Goal: Information Seeking & Learning: Compare options

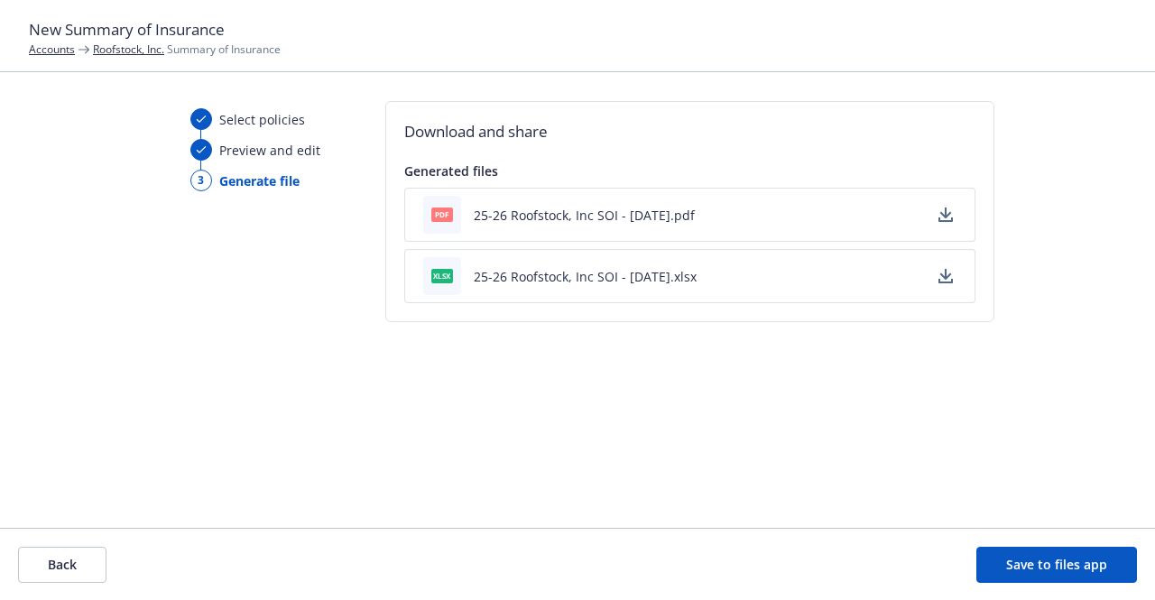
click at [1040, 566] on button "Save to files app" at bounding box center [1056, 565] width 161 height 36
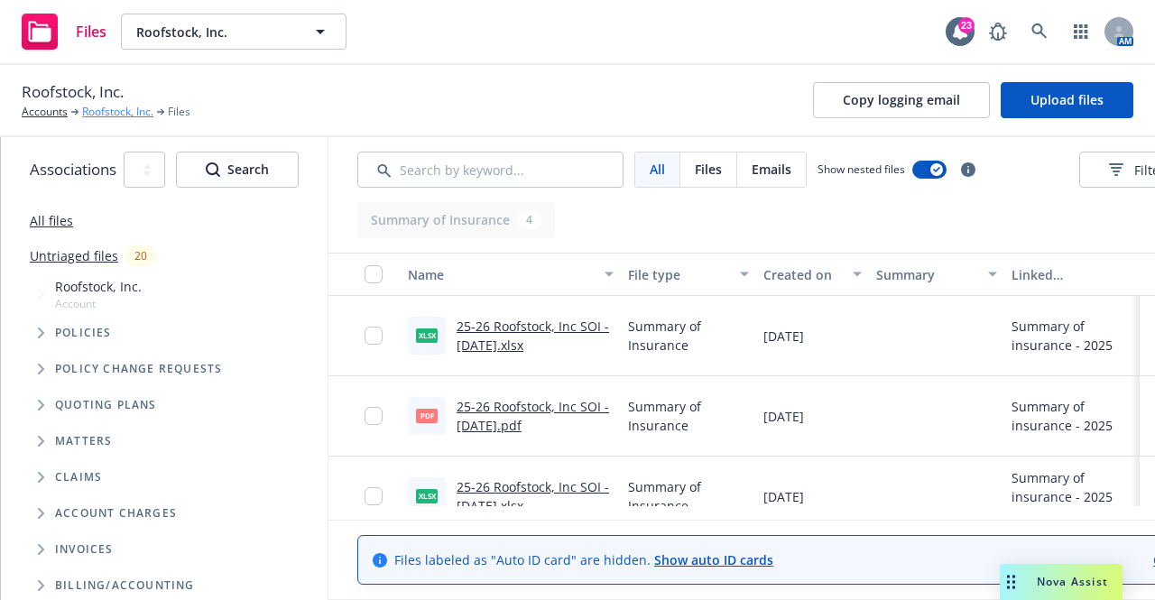
click at [109, 118] on link "Roofstock, Inc." at bounding box center [117, 112] width 71 height 16
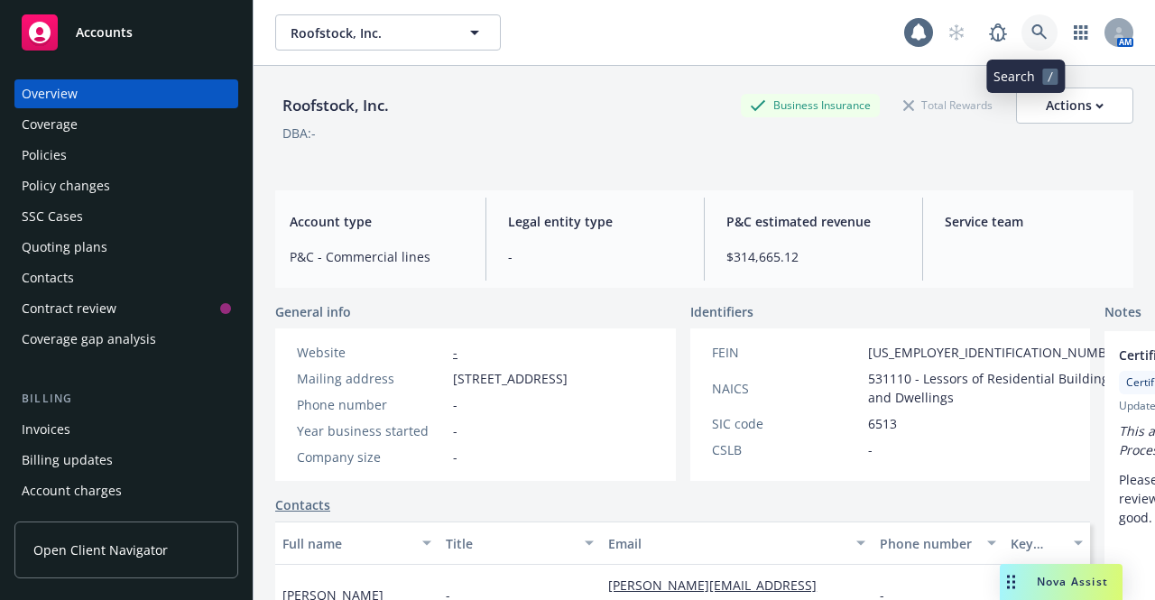
click at [1041, 30] on link at bounding box center [1039, 32] width 36 height 36
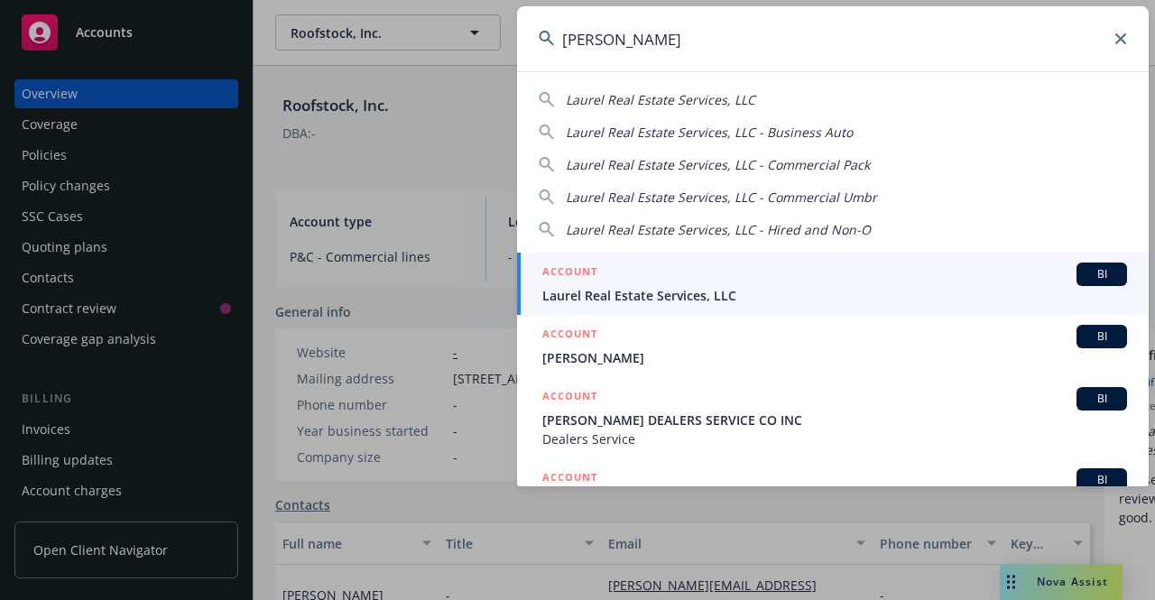
type input "laurel rea"
click at [677, 297] on span "Laurel Real Estate Services, LLC" at bounding box center [834, 295] width 585 height 19
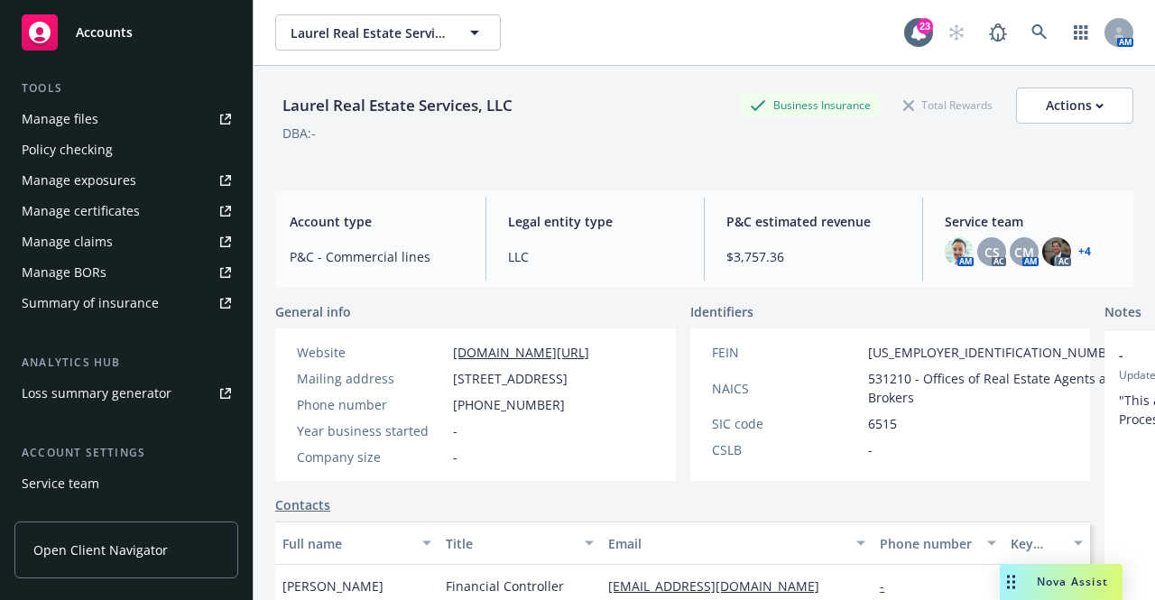
scroll to position [606, 0]
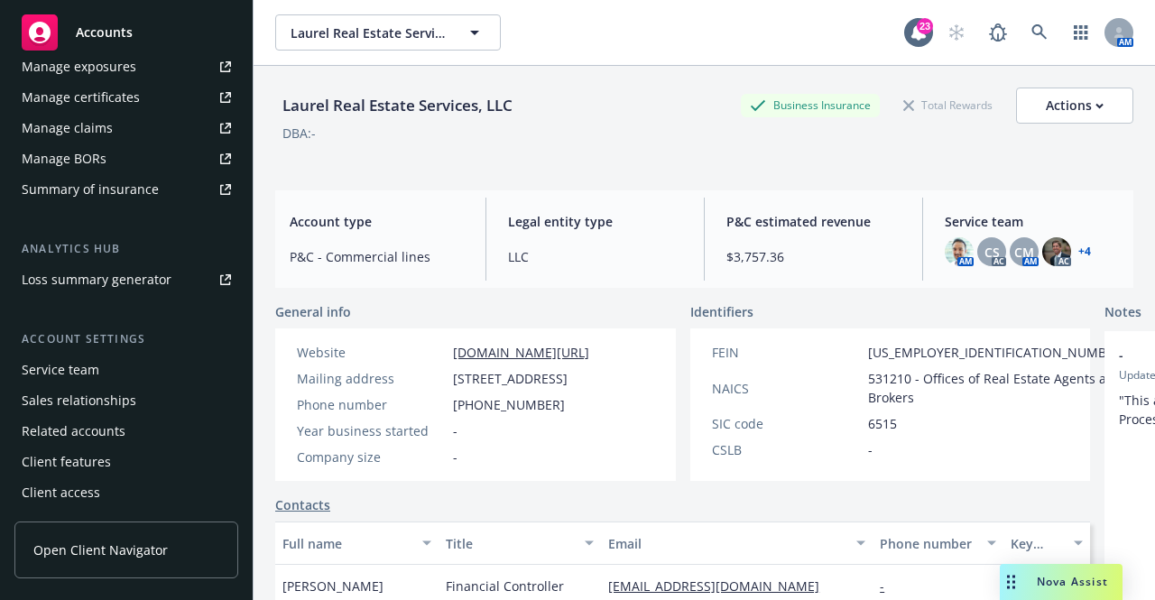
click at [72, 370] on div "Service team" at bounding box center [61, 369] width 78 height 29
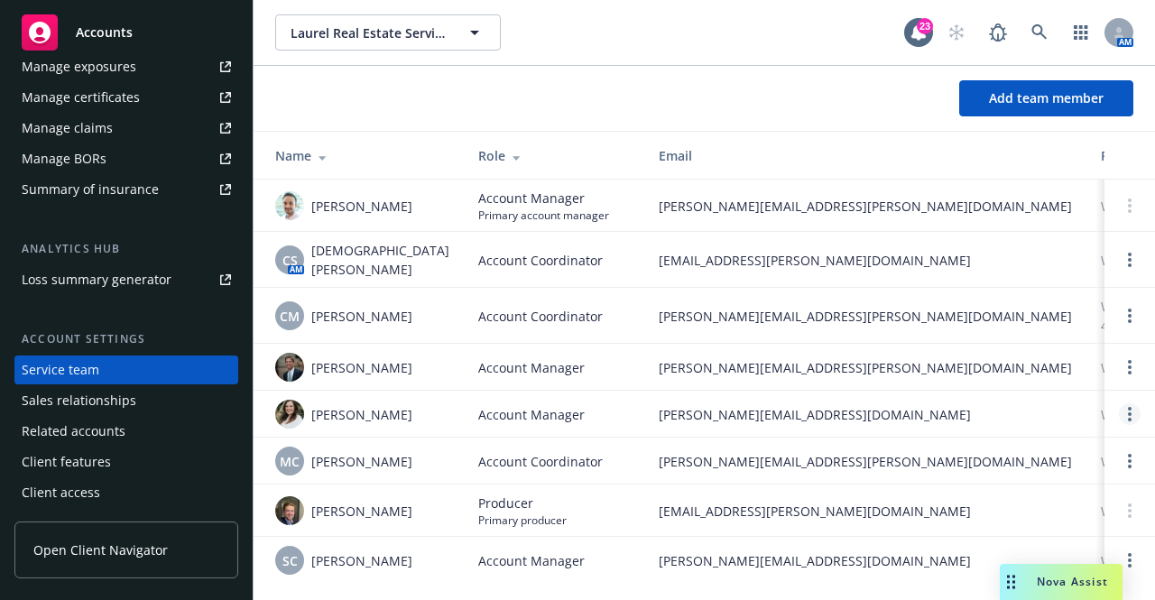
click at [1128, 407] on icon "Open options" at bounding box center [1130, 414] width 4 height 14
click at [423, 423] on td "Hannah Smith" at bounding box center [359, 414] width 210 height 47
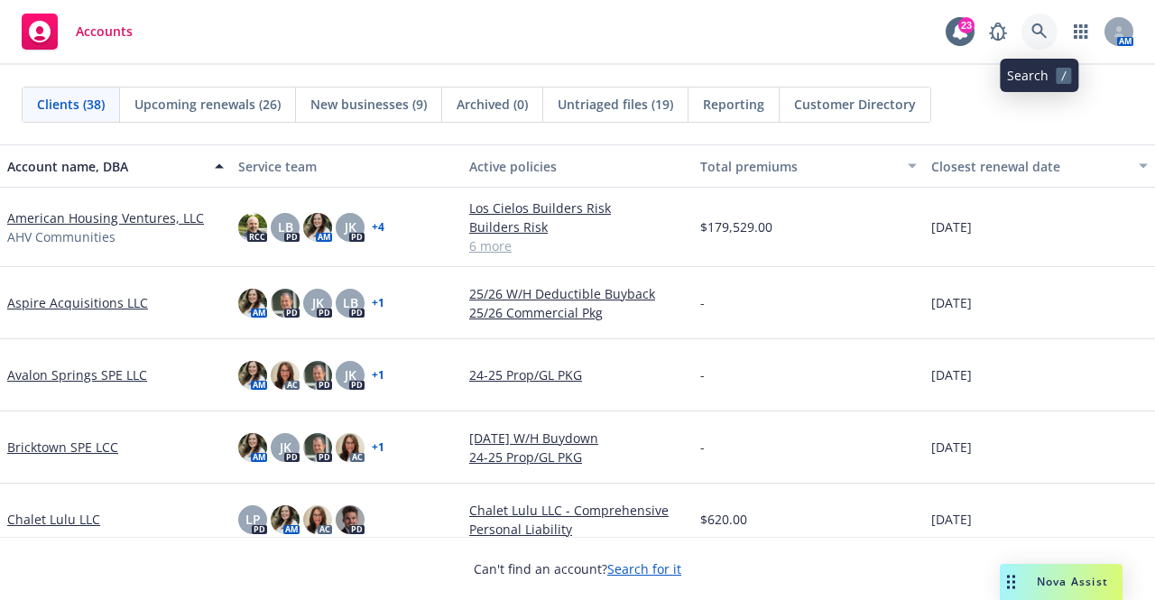
click at [1036, 17] on link at bounding box center [1039, 32] width 36 height 36
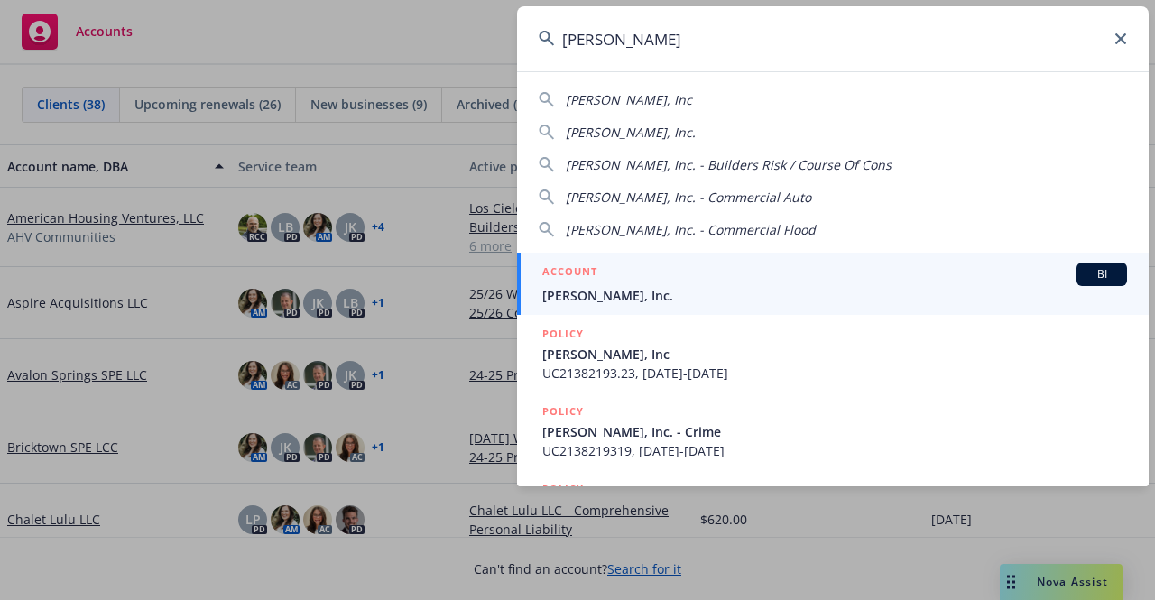
type input "[PERSON_NAME]"
click at [623, 294] on span "[PERSON_NAME], Inc." at bounding box center [834, 295] width 585 height 19
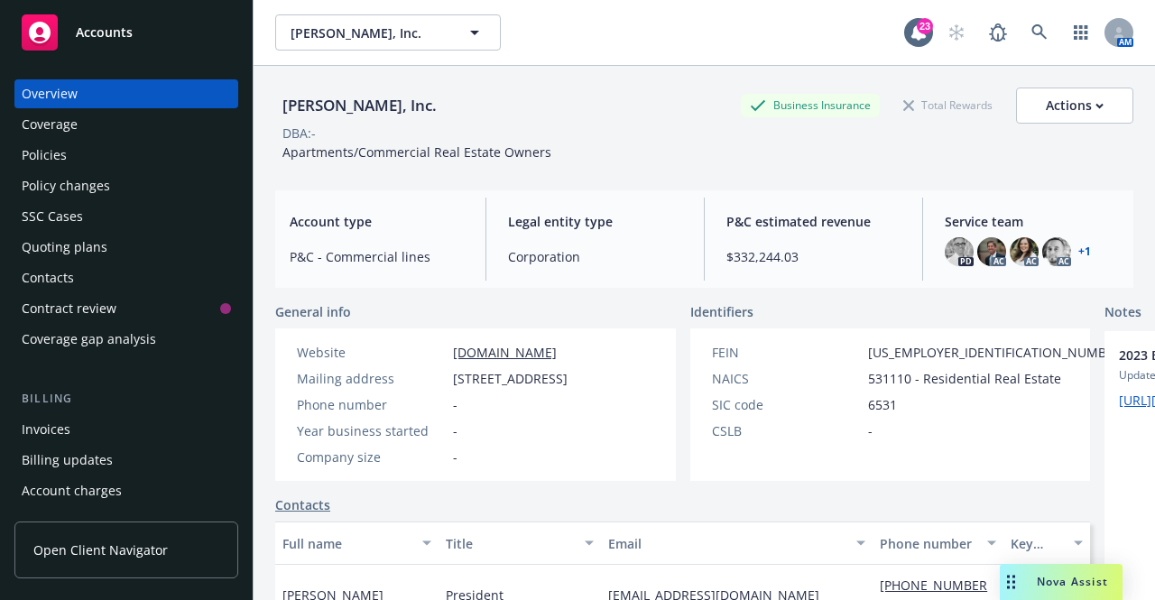
click at [109, 153] on div "Policies" at bounding box center [126, 155] width 209 height 29
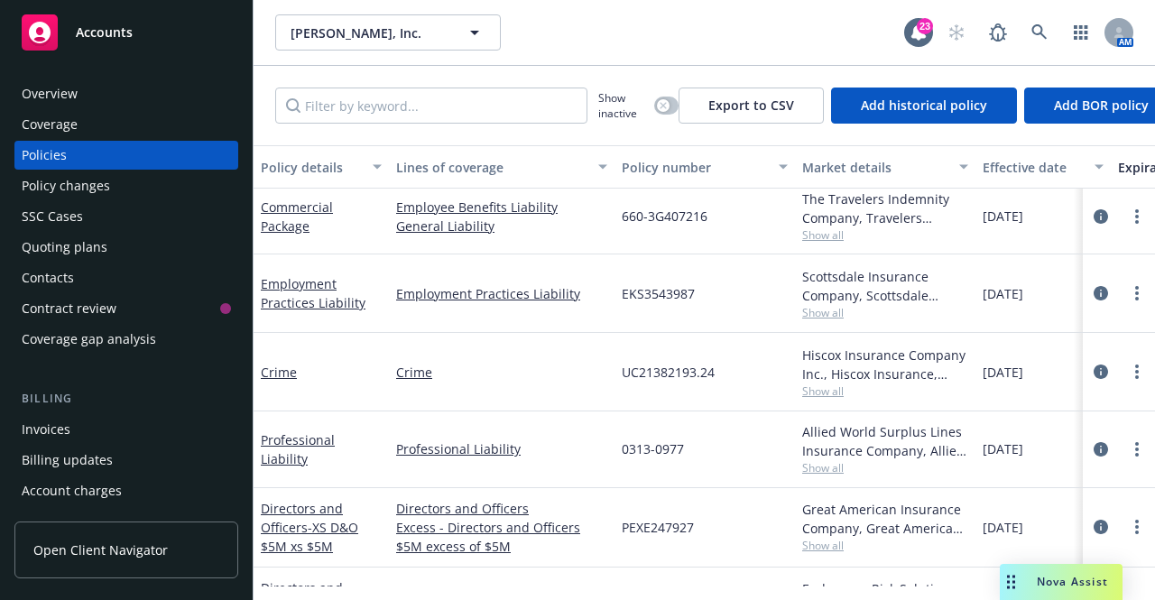
scroll to position [541, 0]
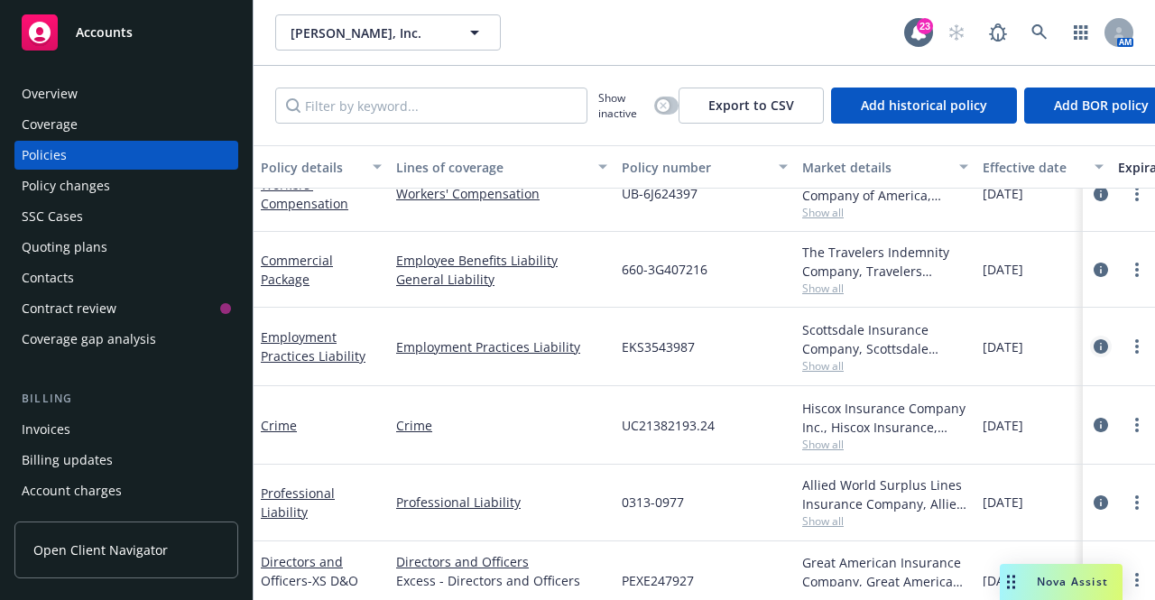
click at [1093, 346] on icon "circleInformation" at bounding box center [1100, 346] width 14 height 14
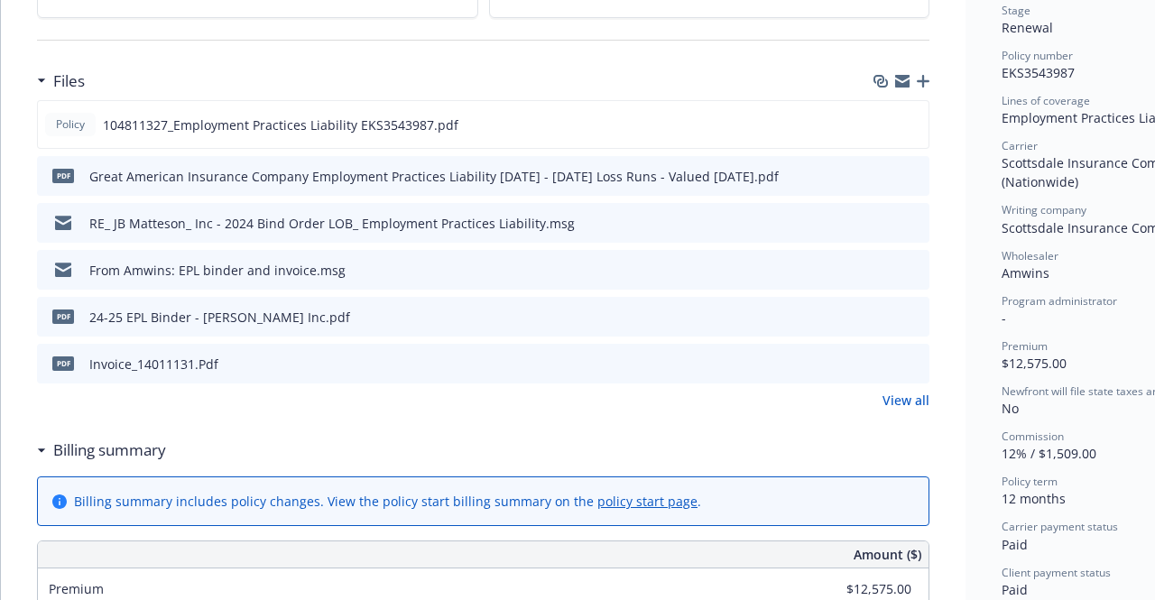
scroll to position [451, 0]
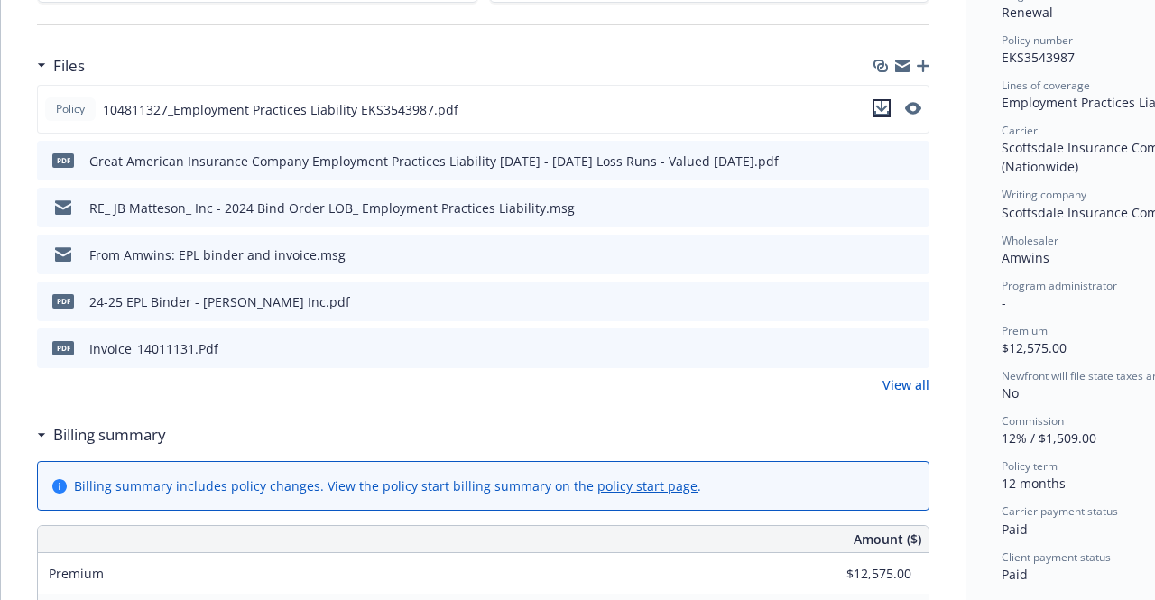
click at [885, 107] on icon "download file" at bounding box center [881, 108] width 14 height 14
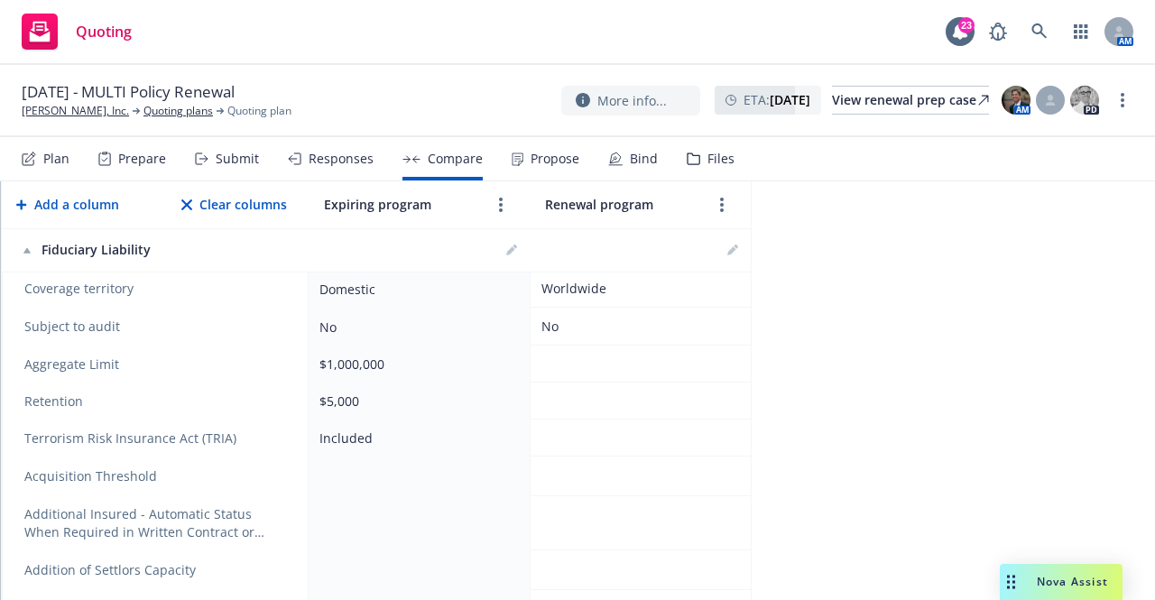
scroll to position [369, 0]
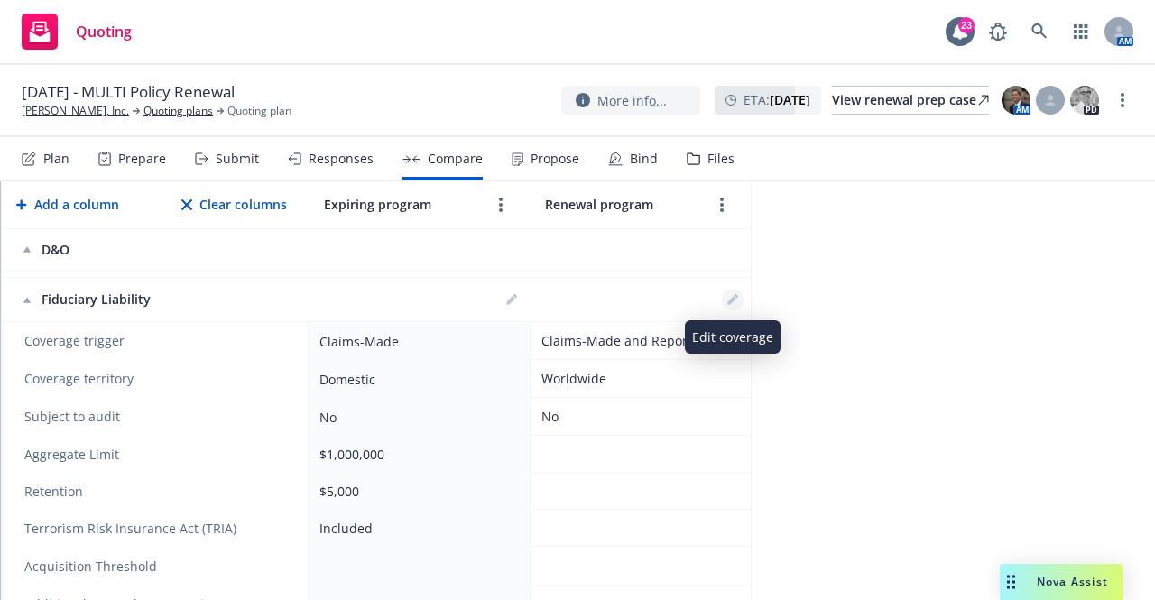
click at [728, 296] on icon "editPencil" at bounding box center [732, 299] width 11 height 11
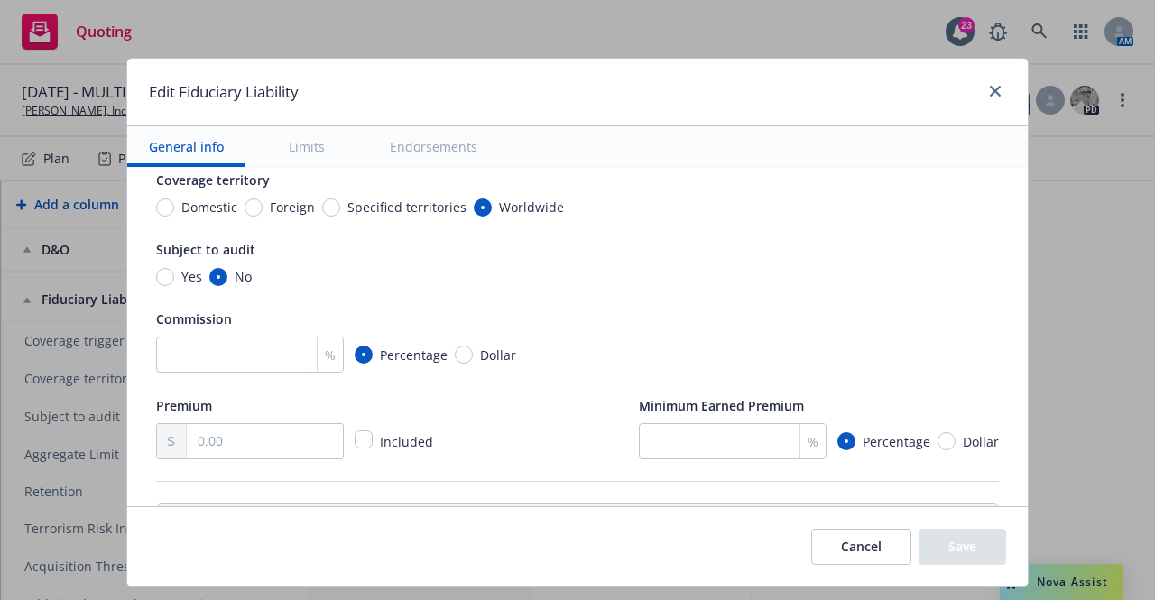
scroll to position [90, 0]
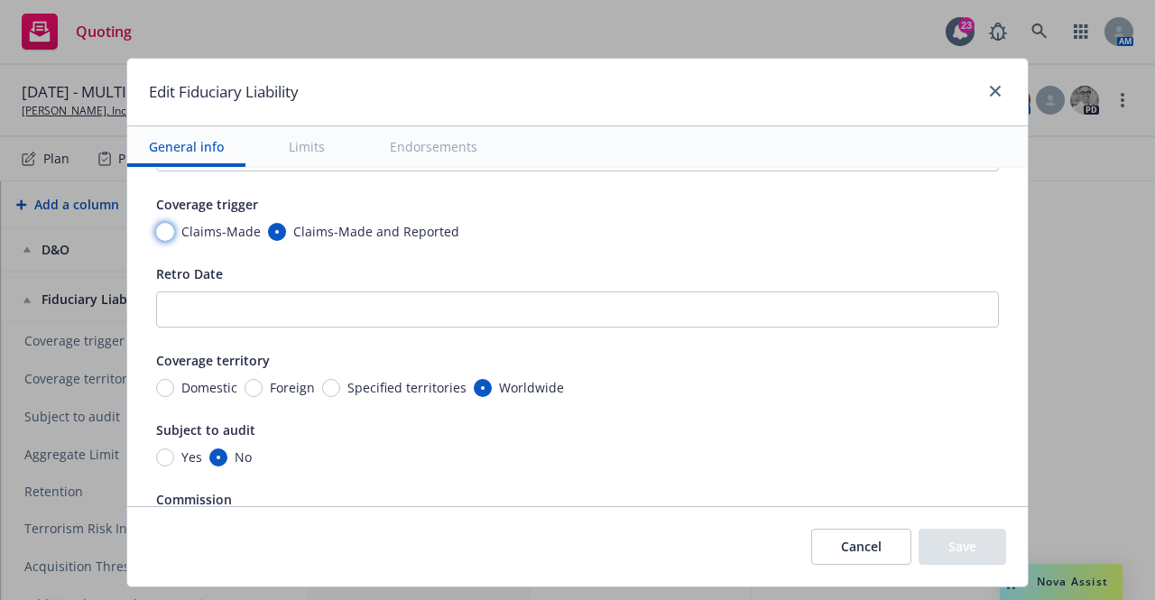
click at [156, 226] on input "Claims-Made" at bounding box center [165, 232] width 18 height 18
radio input "true"
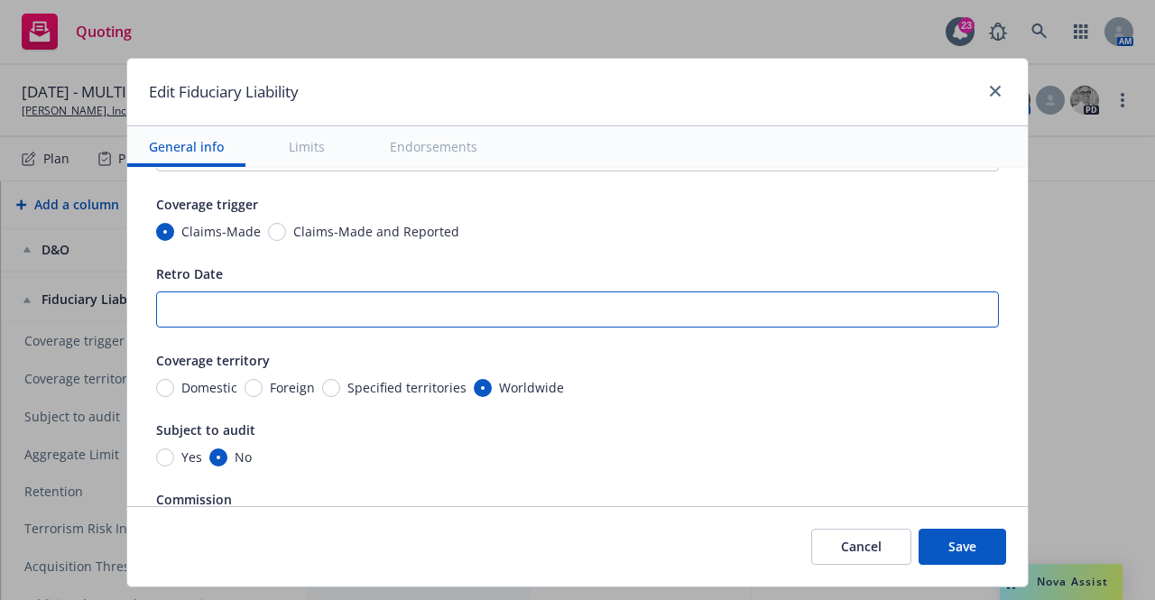
click at [180, 305] on input "Retro Date" at bounding box center [577, 309] width 843 height 36
type input "10/1/2013"
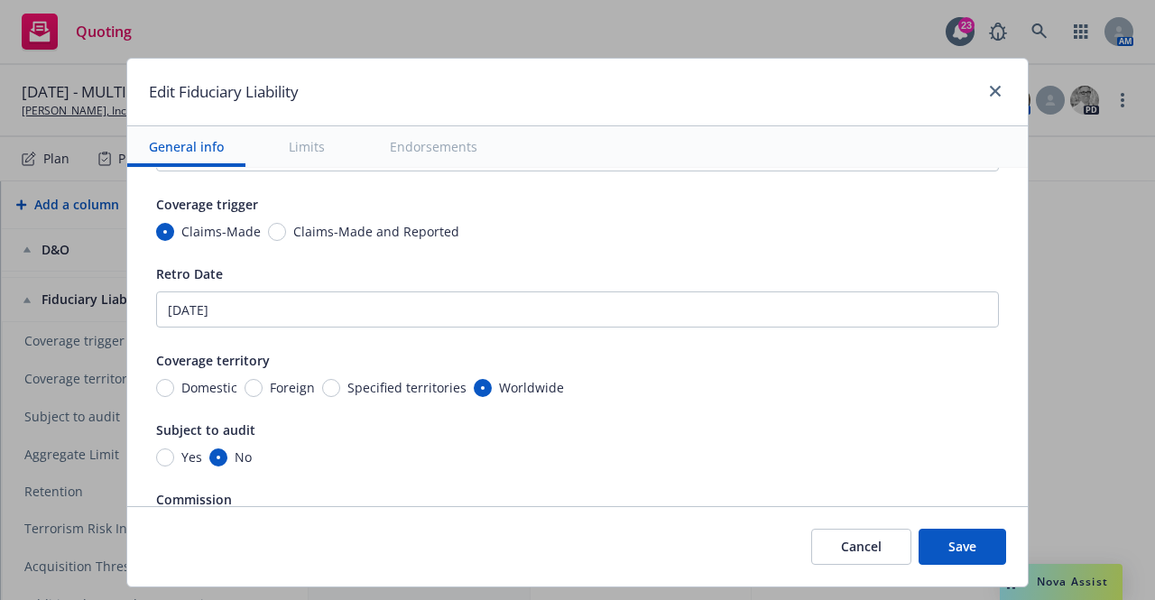
click at [477, 465] on div "Yes No" at bounding box center [577, 456] width 843 height 19
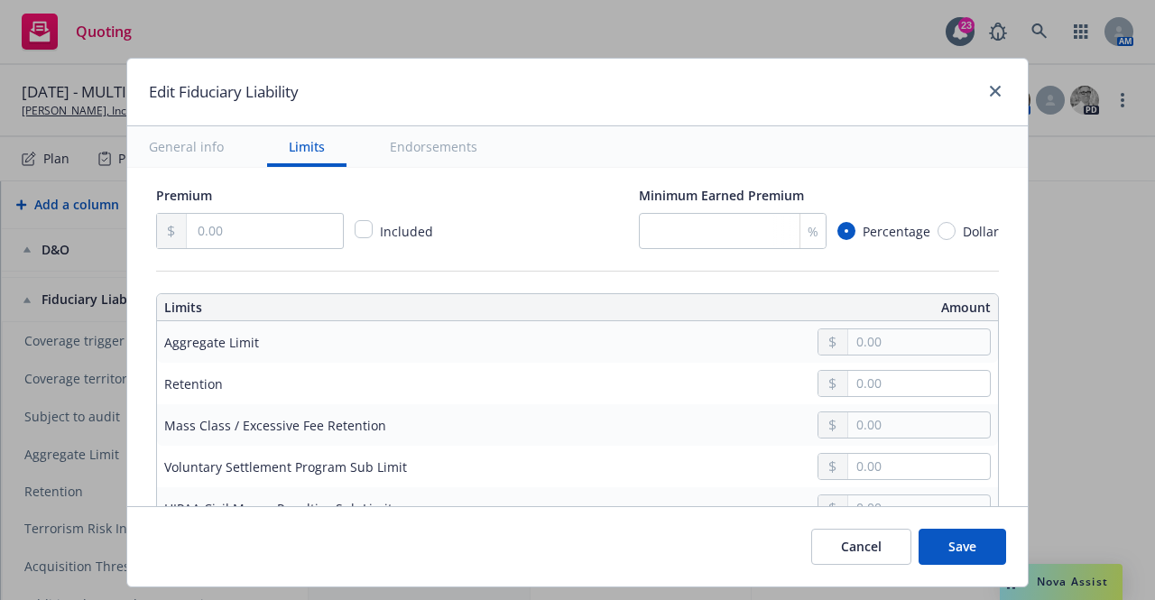
scroll to position [541, 0]
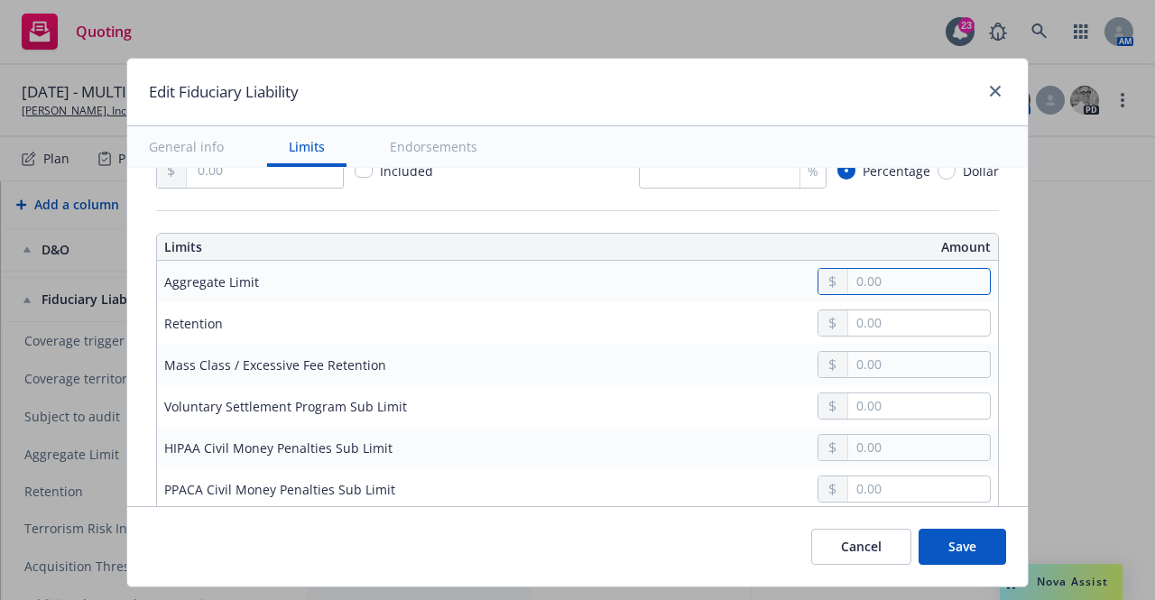
click at [907, 281] on input "text" at bounding box center [919, 281] width 142 height 25
type input "1,000,000.00"
click at [915, 318] on input "text" at bounding box center [919, 322] width 142 height 25
type input "5,000.00"
click at [590, 383] on td at bounding box center [713, 365] width 570 height 42
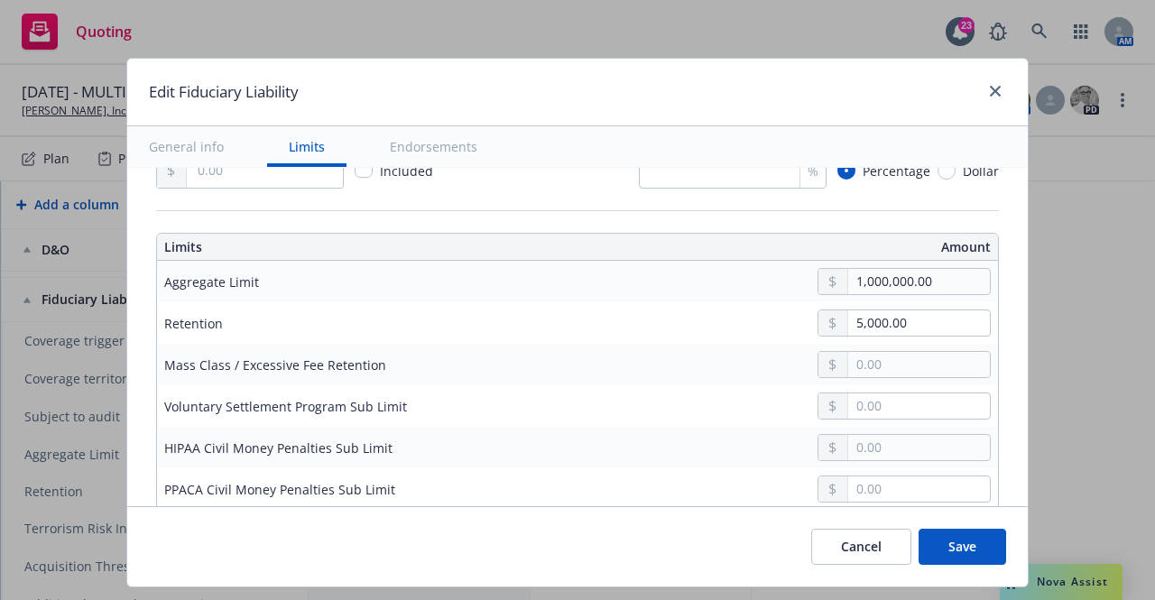
scroll to position [632, 0]
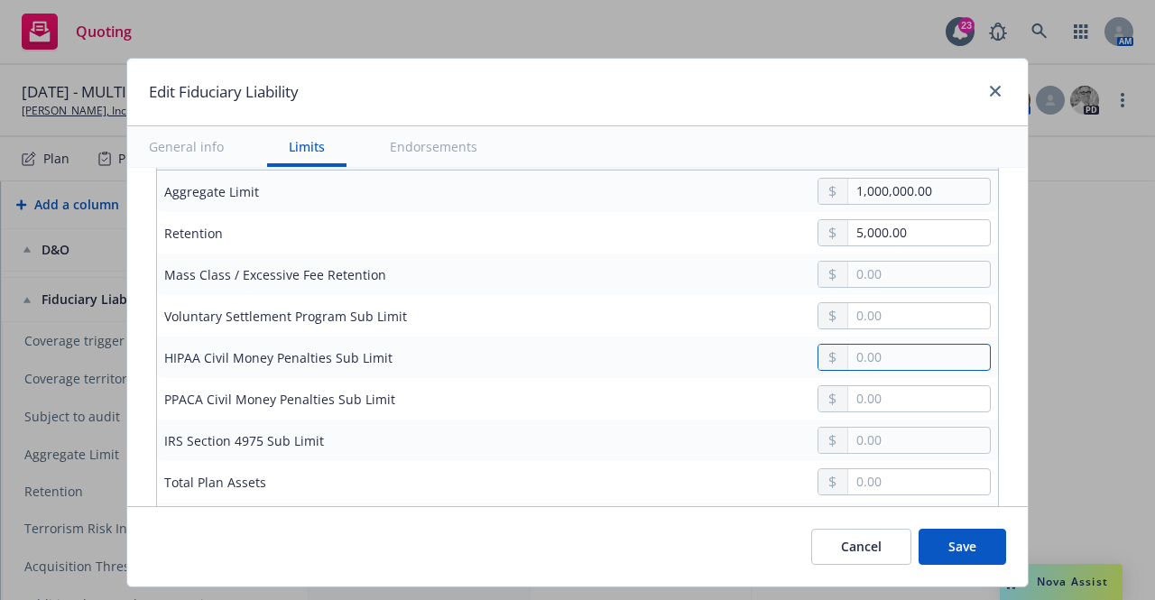
click at [936, 357] on input "text" at bounding box center [919, 357] width 142 height 25
type input "50,000.00"
click at [884, 305] on input "text" at bounding box center [919, 315] width 142 height 25
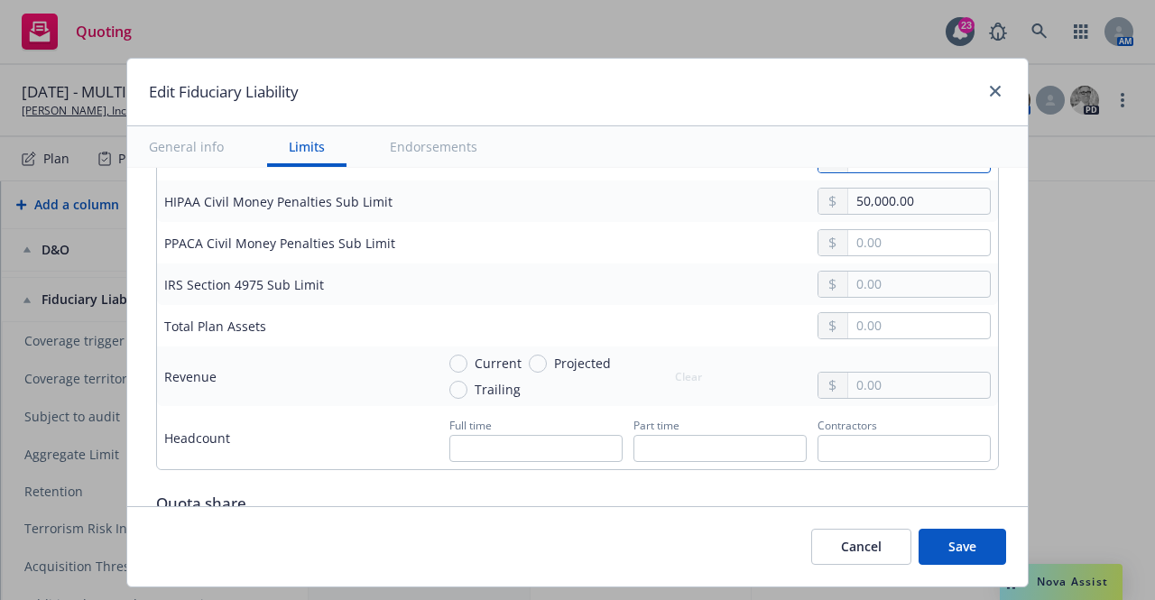
scroll to position [812, 0]
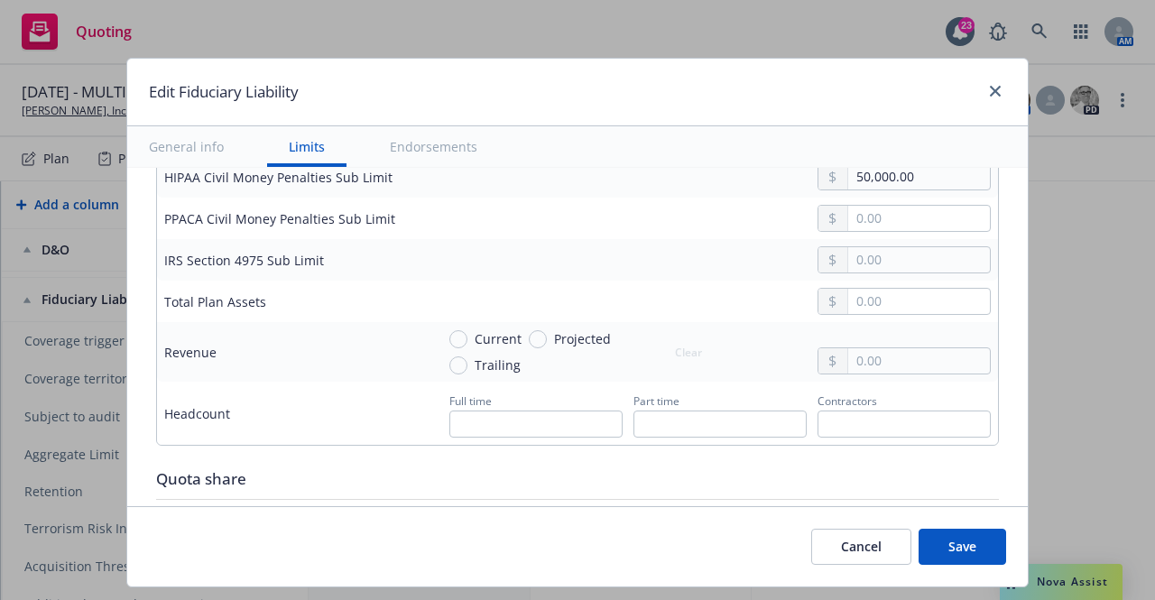
type input "50,000.00"
click at [317, 368] on td "Revenue" at bounding box center [292, 352] width 271 height 60
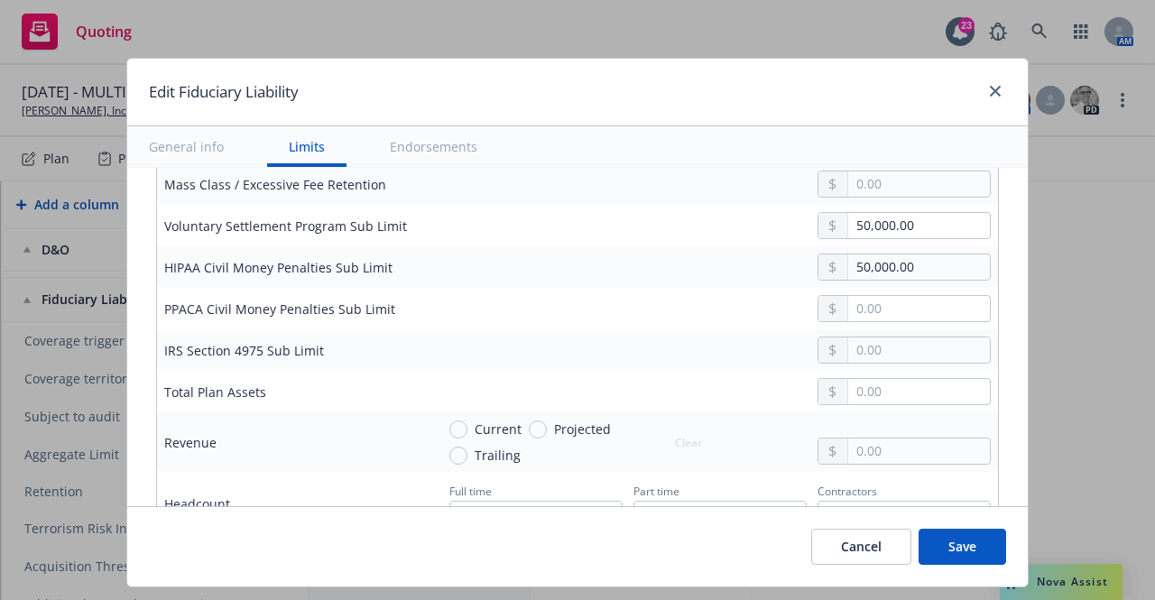
click at [983, 547] on button "Save" at bounding box center [962, 547] width 88 height 36
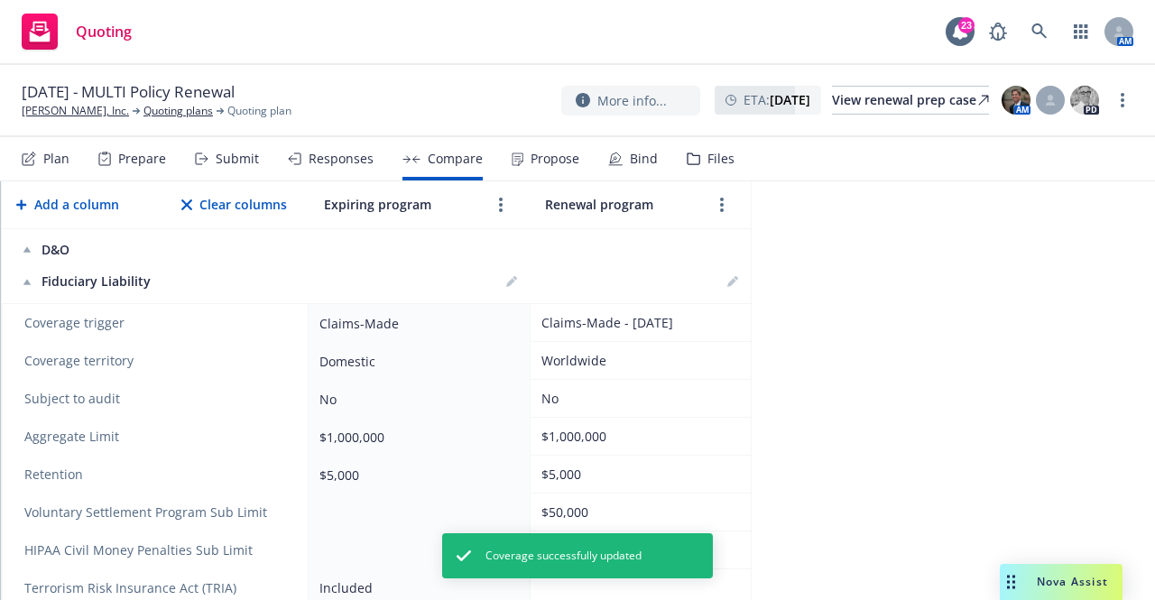
scroll to position [459, 0]
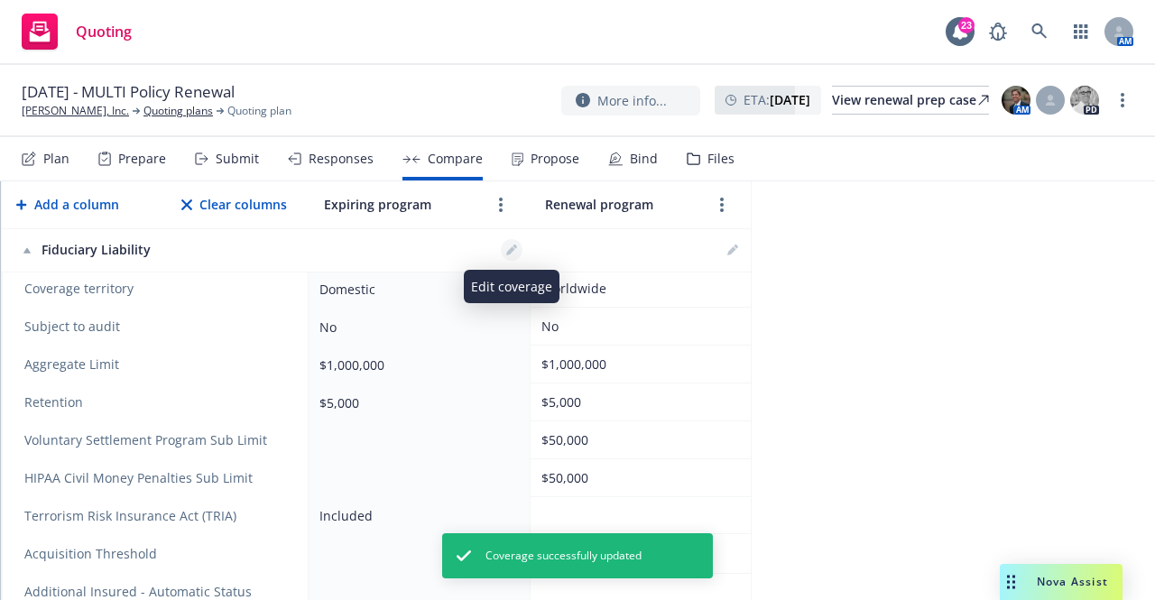
click at [511, 249] on icon "editPencil" at bounding box center [510, 250] width 9 height 9
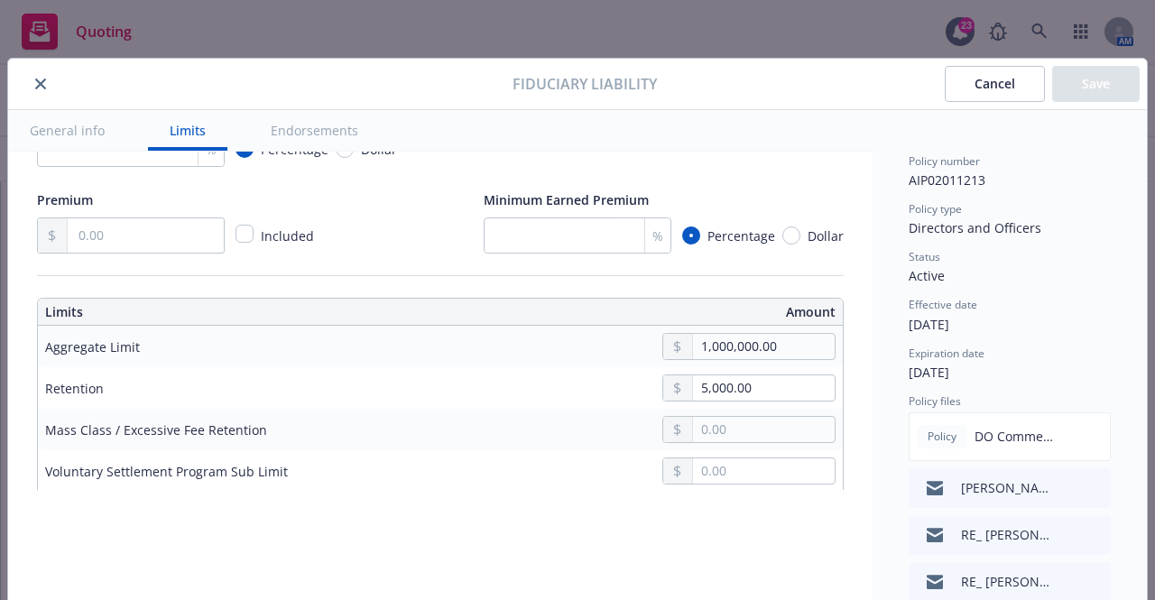
scroll to position [451, 0]
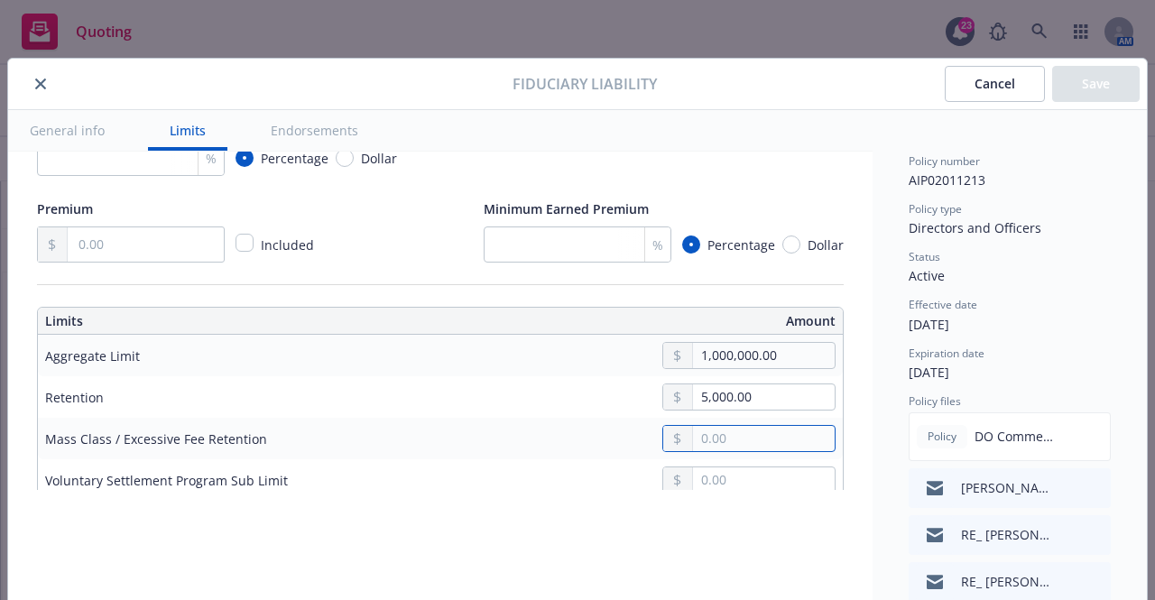
click at [707, 441] on input "text" at bounding box center [764, 438] width 142 height 25
click at [707, 481] on input "text" at bounding box center [764, 479] width 142 height 25
type textarea "x"
type input "5.00"
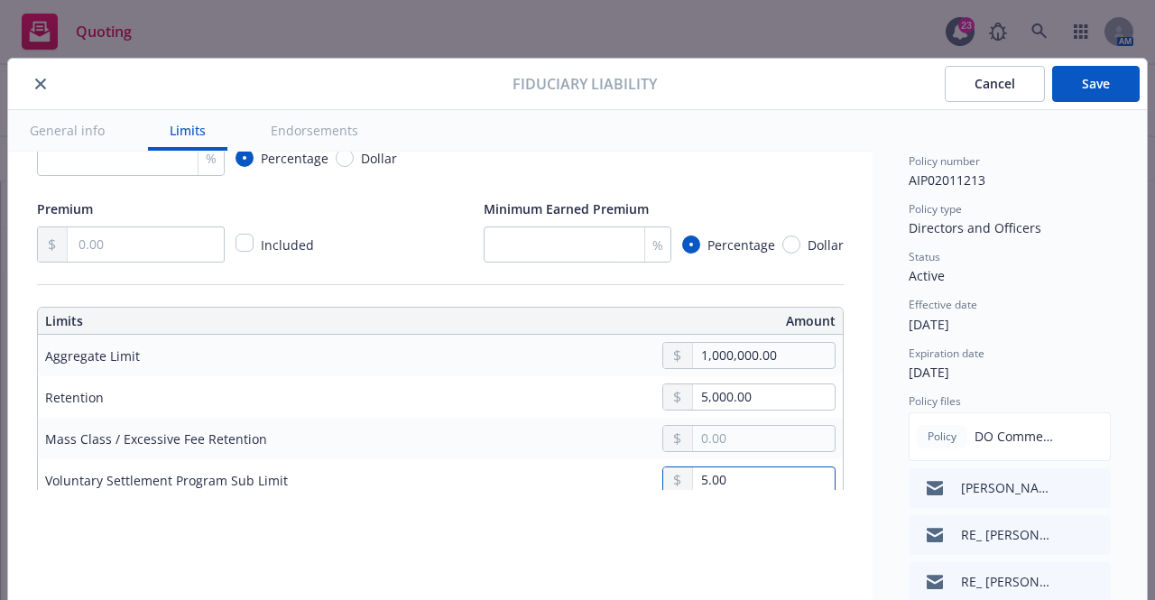
type textarea "x"
type input "50.00"
type textarea "x"
type input "500.00"
type textarea "x"
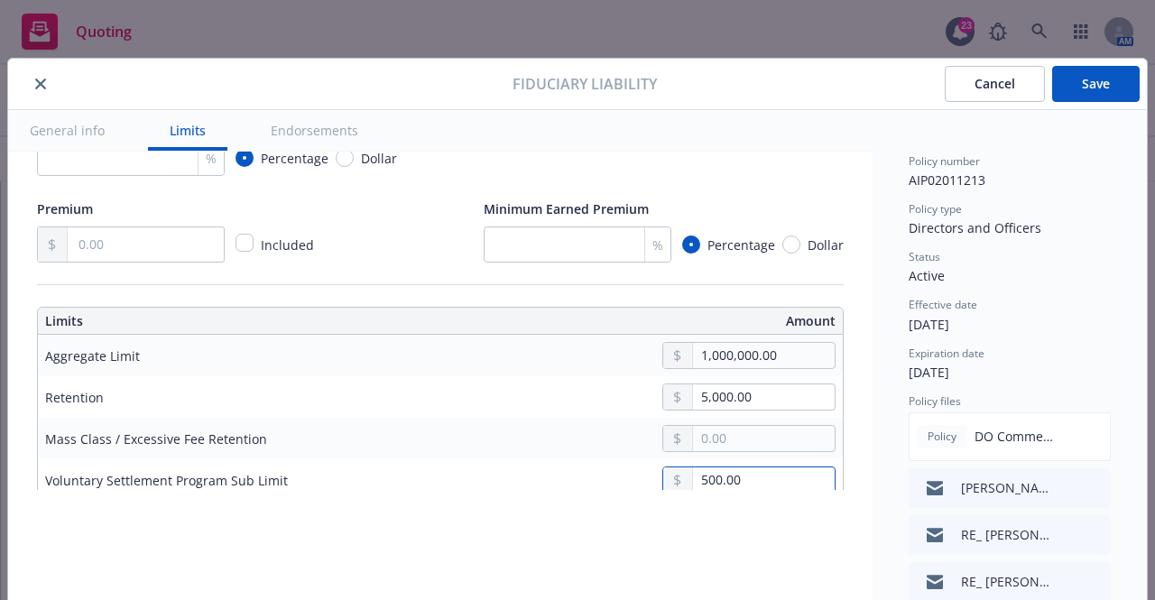
type input "5,000.00"
type textarea "x"
type input "50,000.00"
type textarea "x"
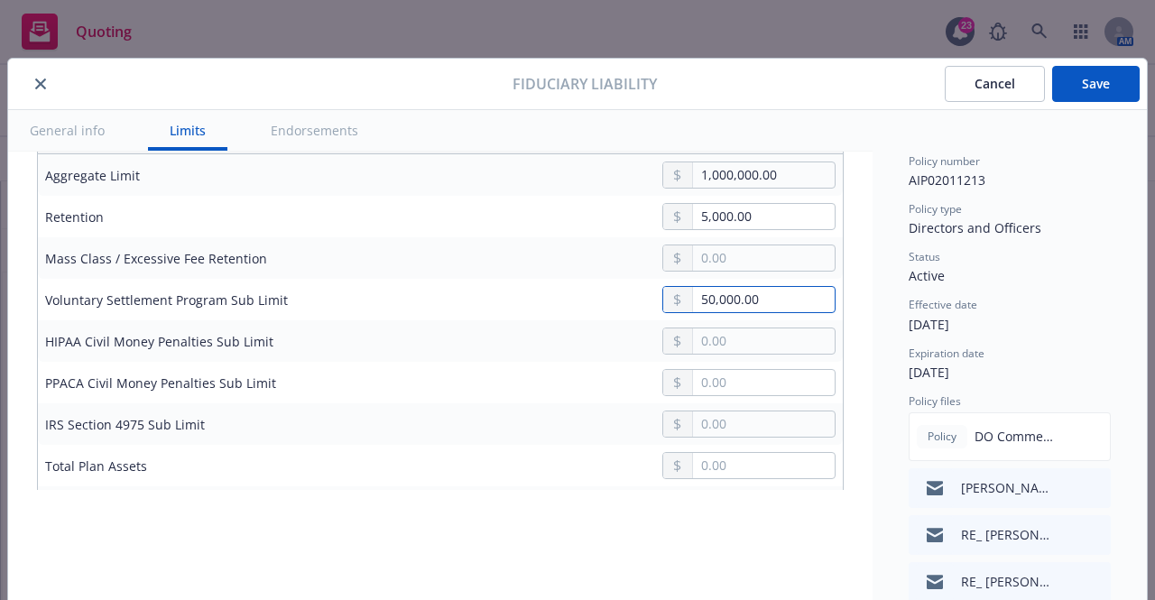
type input "50,000.00"
click at [717, 346] on input "text" at bounding box center [764, 340] width 142 height 25
type textarea "x"
type input "5.00"
type textarea "x"
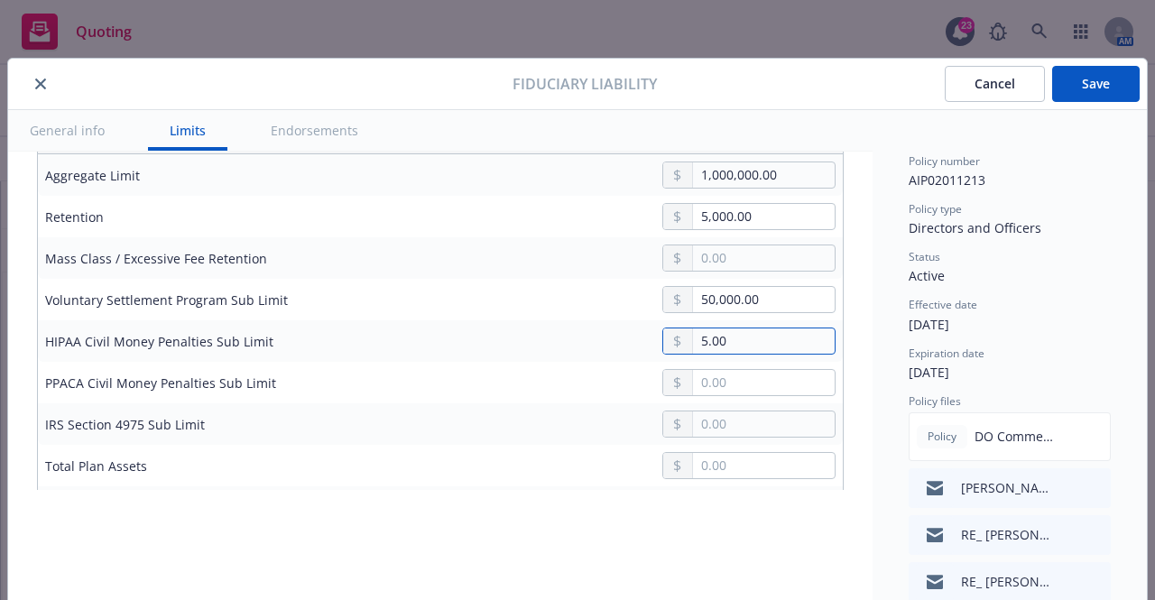
type input "50.00"
type textarea "x"
type input "500.00"
type textarea "x"
type input "5,000.00"
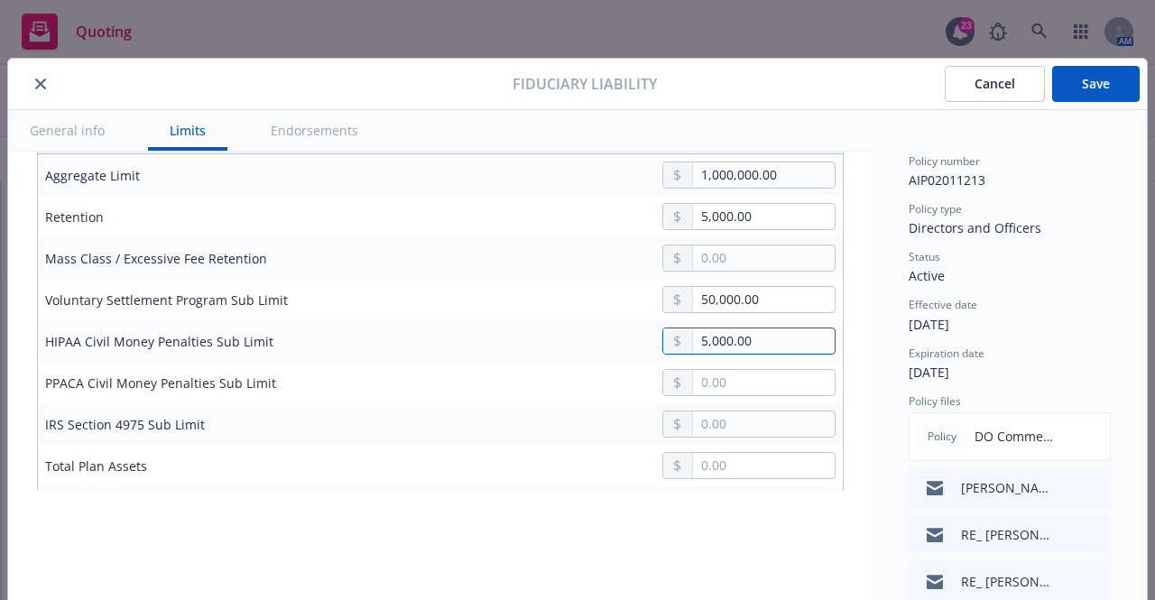
type textarea "x"
type input "50,000.00"
click at [1083, 69] on button "Save" at bounding box center [1096, 84] width 88 height 36
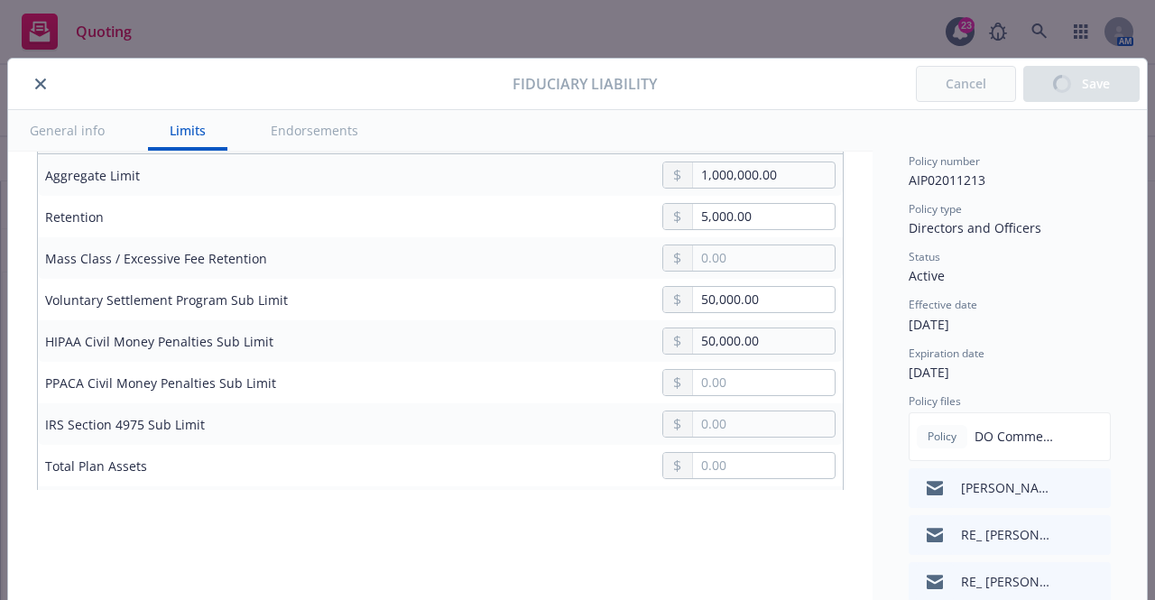
type textarea "x"
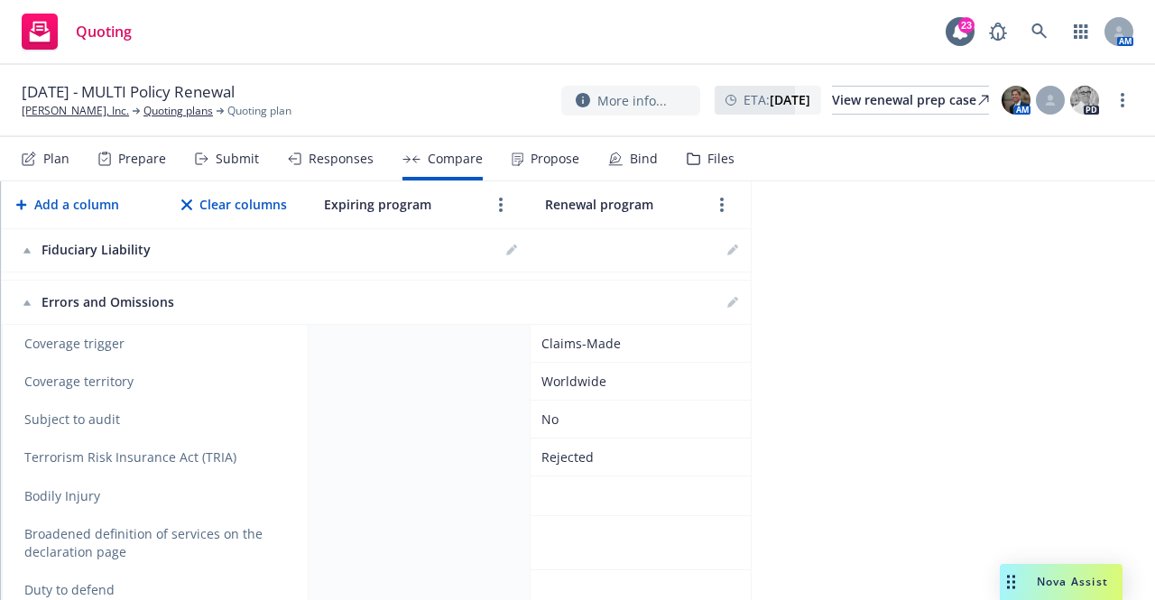
scroll to position [1452, 0]
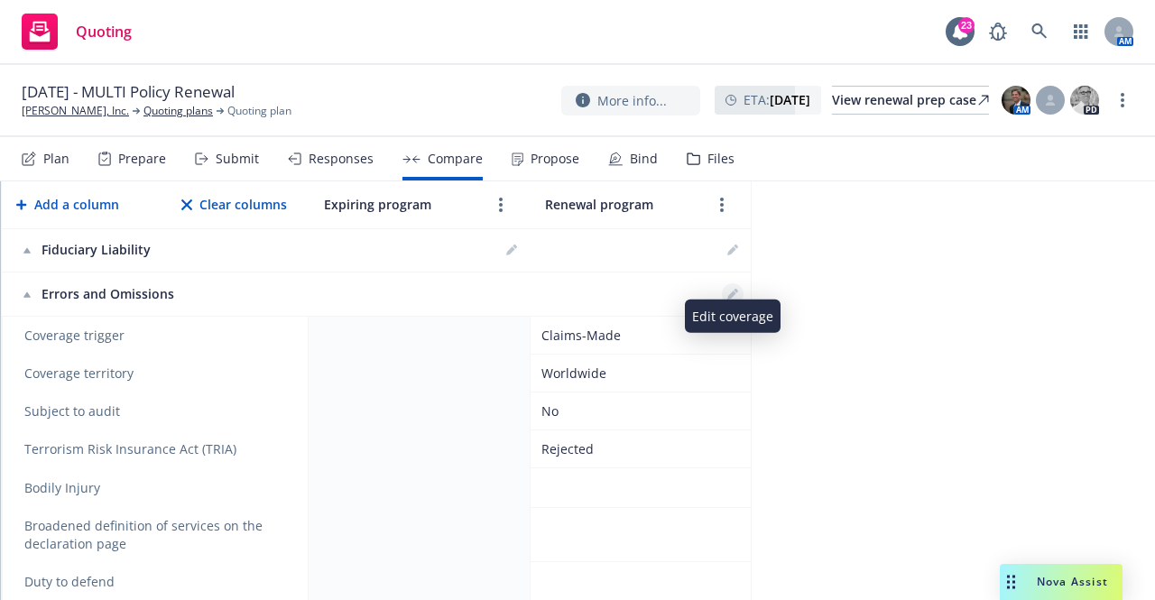
click at [734, 289] on icon "editPencil" at bounding box center [732, 294] width 11 height 11
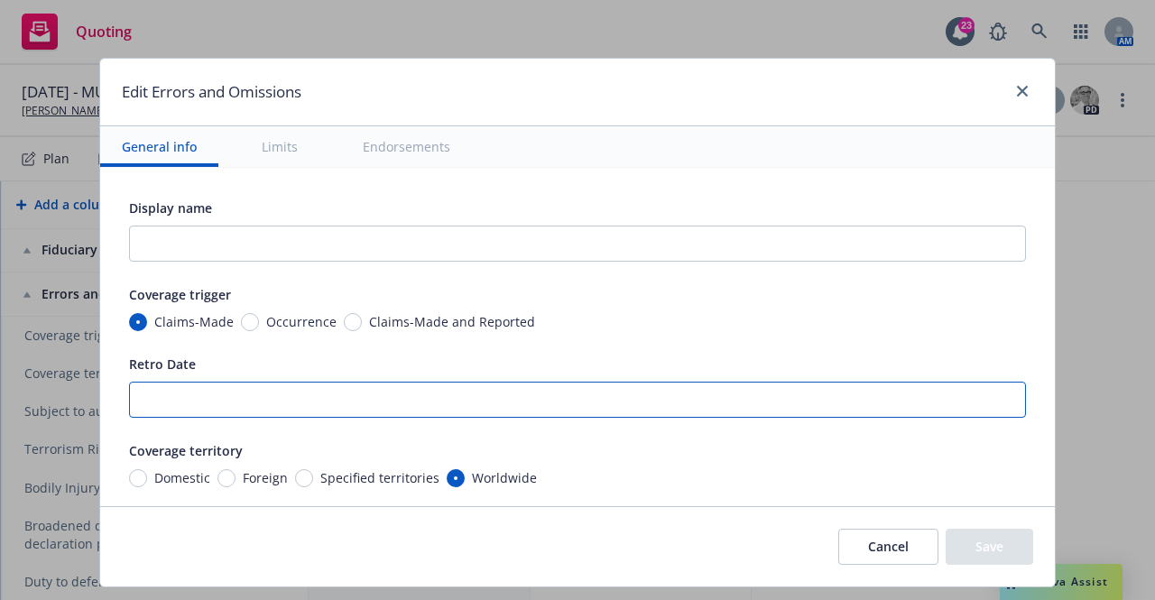
click at [252, 401] on input "Retro Date" at bounding box center [577, 400] width 897 height 36
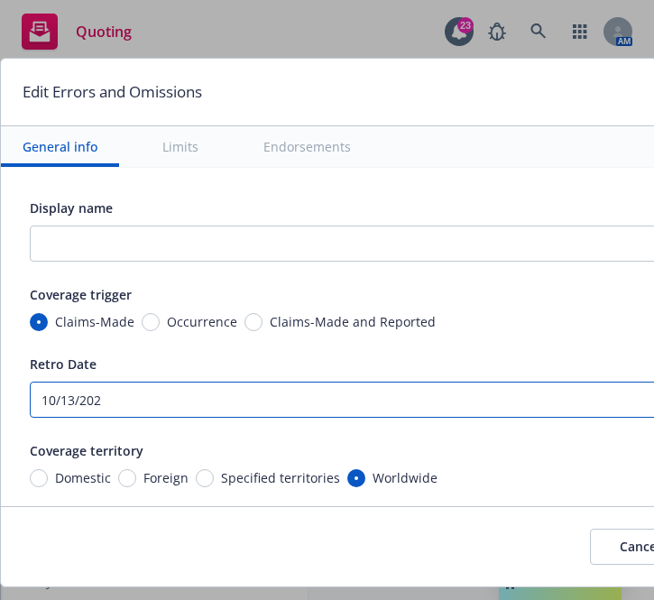
click at [265, 390] on input "10/13/202" at bounding box center [404, 400] width 748 height 36
type input "10/13/2013"
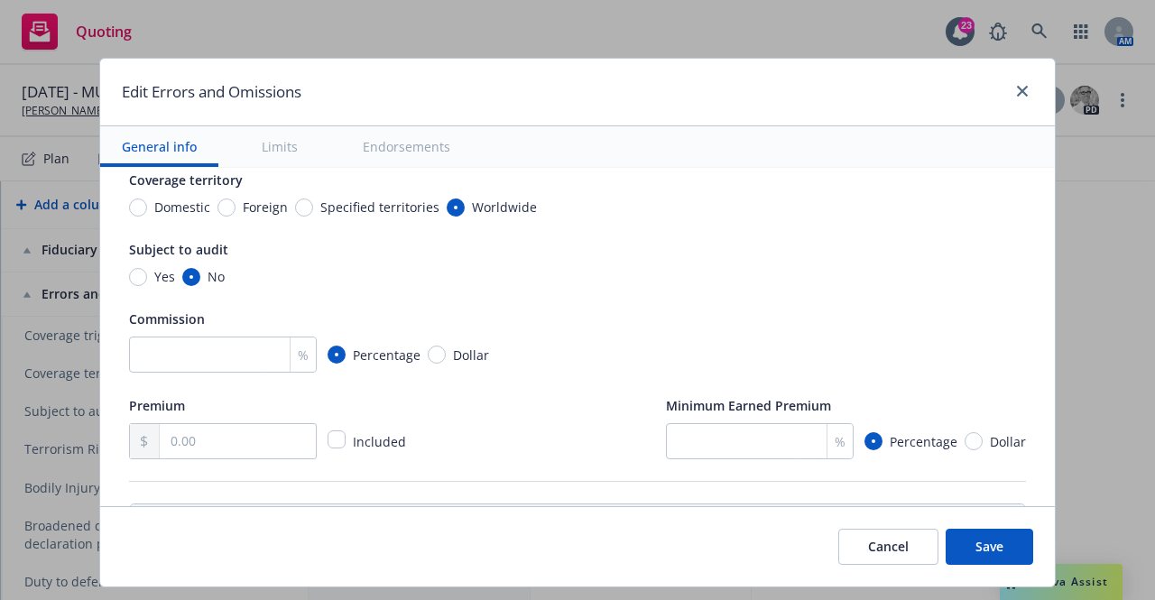
scroll to position [361, 0]
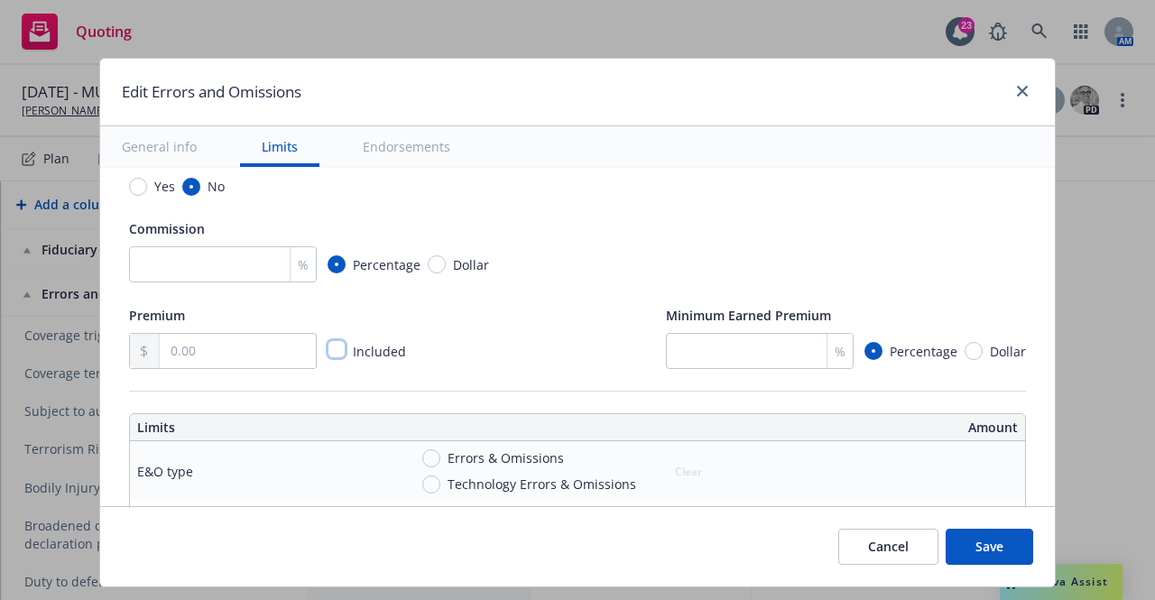
click at [327, 349] on input "checkbox" at bounding box center [336, 349] width 18 height 18
checkbox input "true"
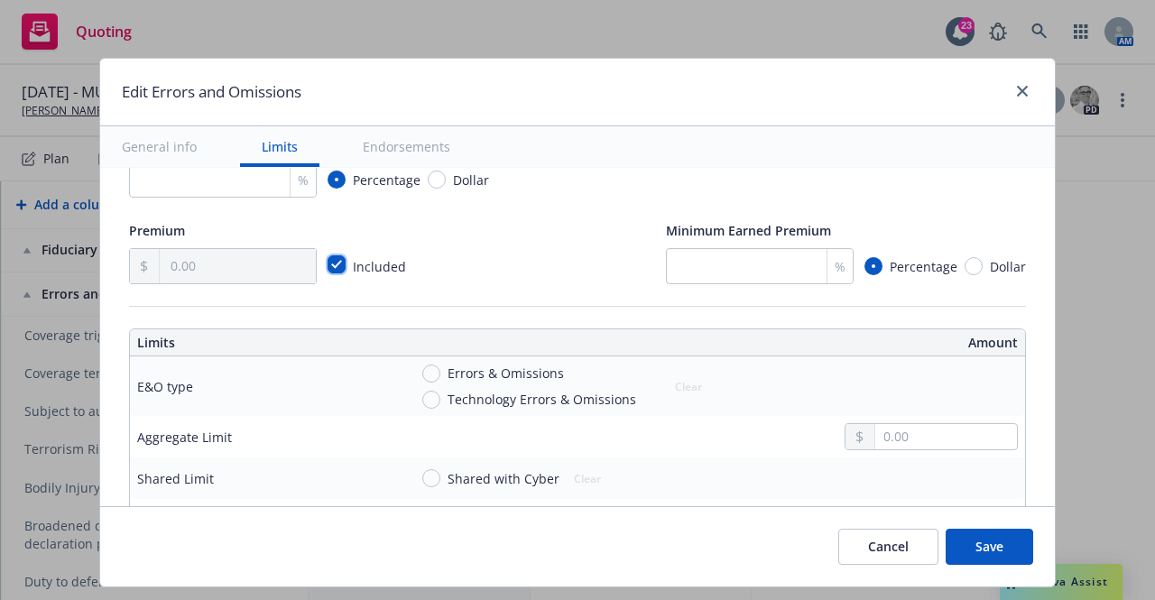
scroll to position [451, 0]
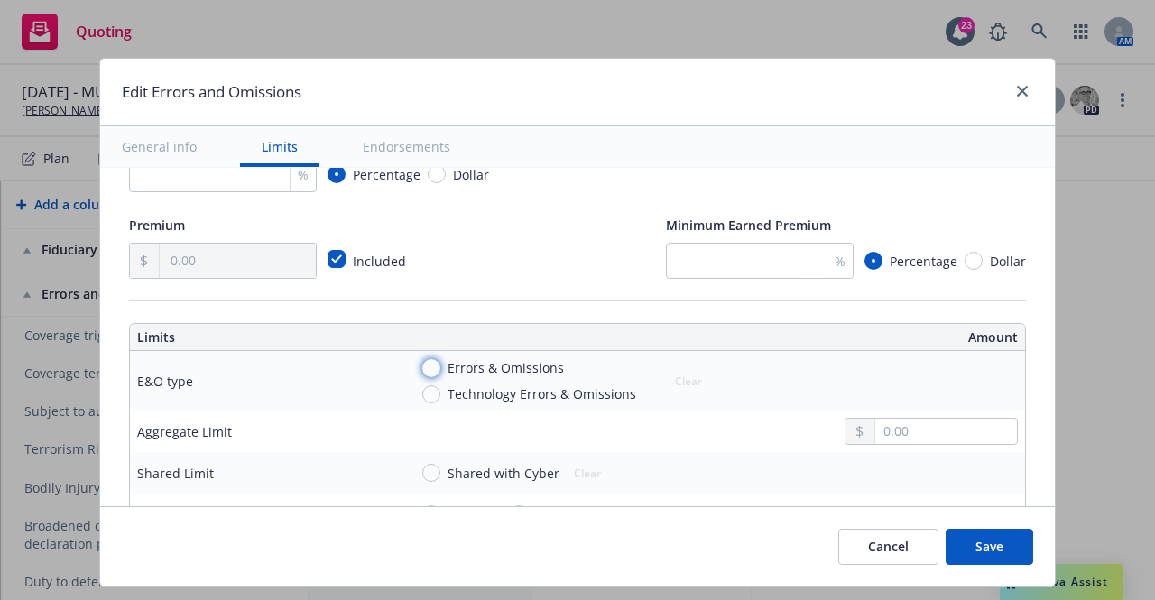
click at [425, 367] on input "Errors & Omissions" at bounding box center [431, 368] width 18 height 18
radio input "true"
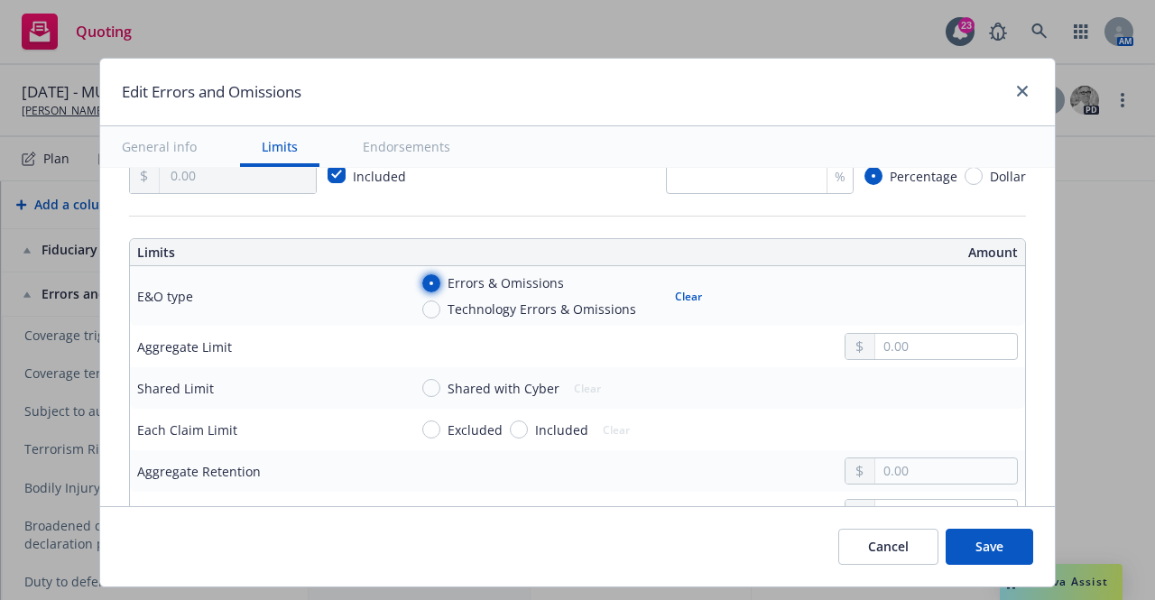
scroll to position [541, 0]
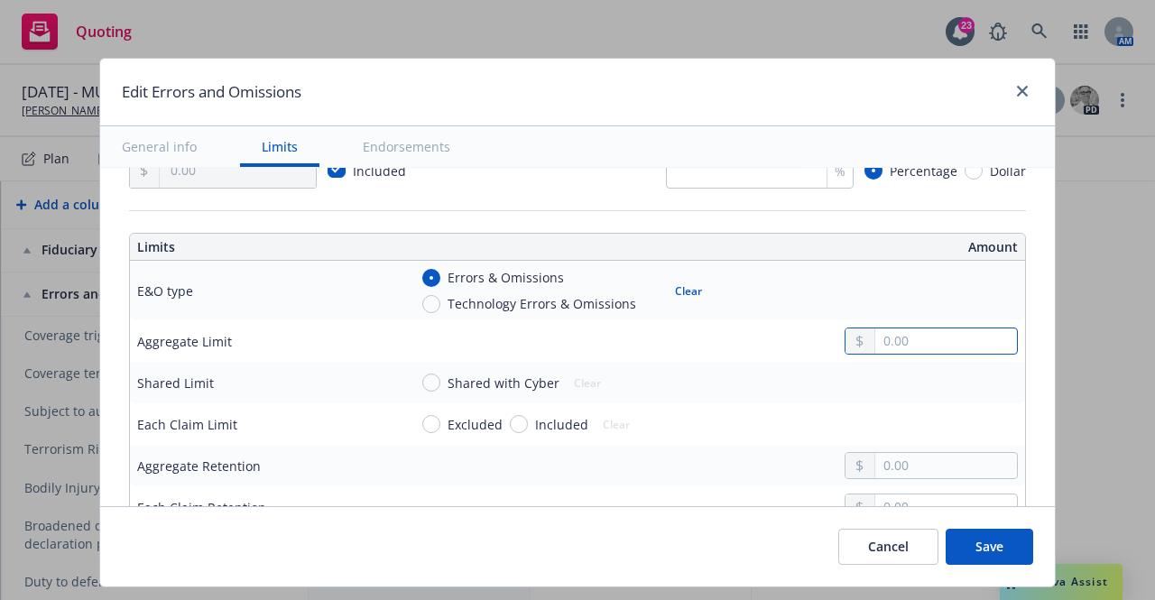
click at [899, 337] on input "text" at bounding box center [946, 340] width 142 height 25
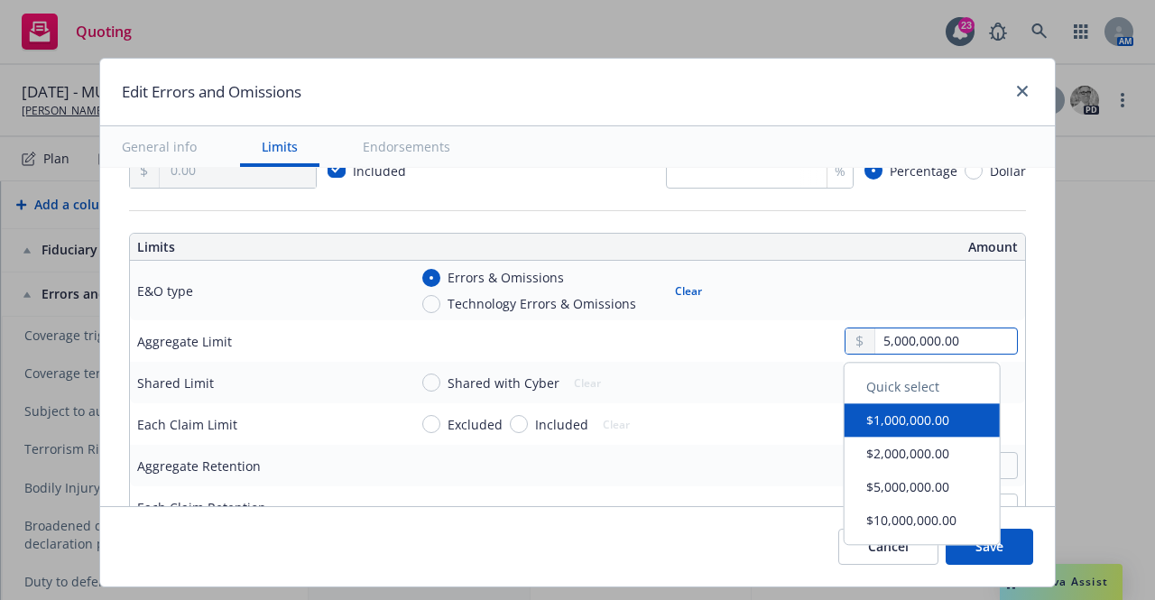
type input "5,000,000.00"
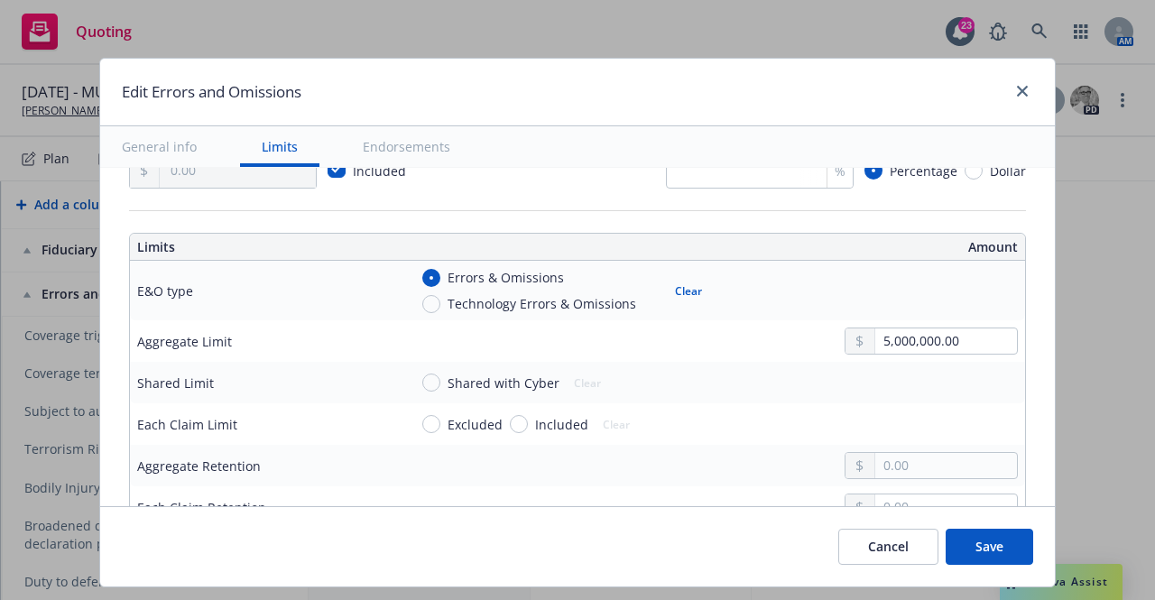
click at [742, 369] on div "Shared with Cyber Clear" at bounding box center [713, 382] width 610 height 27
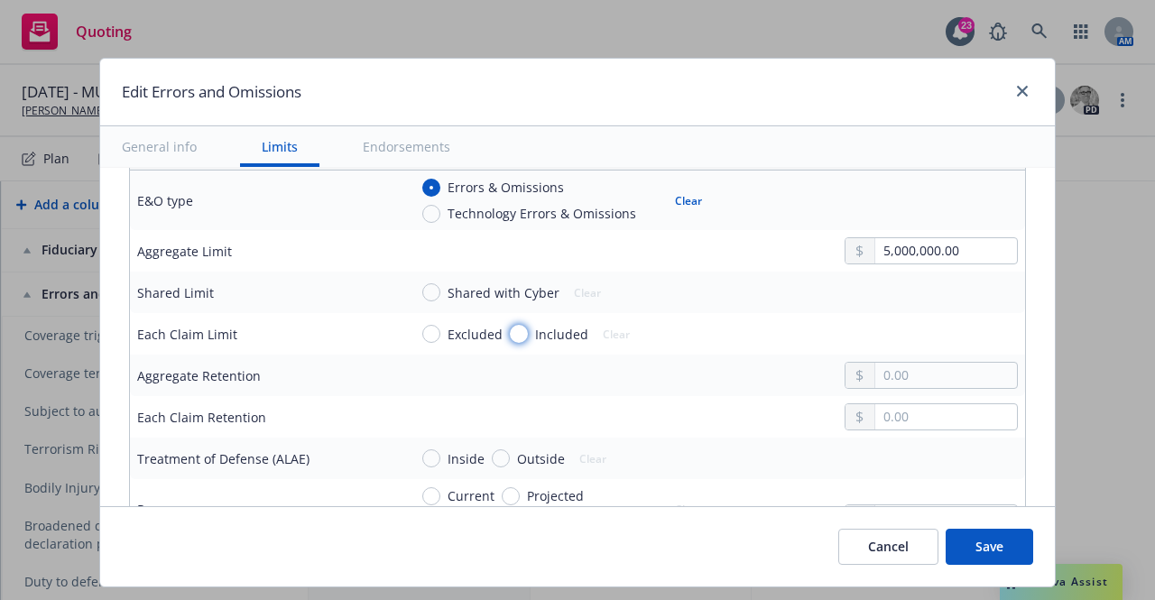
click at [510, 335] on input "Included" at bounding box center [519, 334] width 18 height 18
radio input "true"
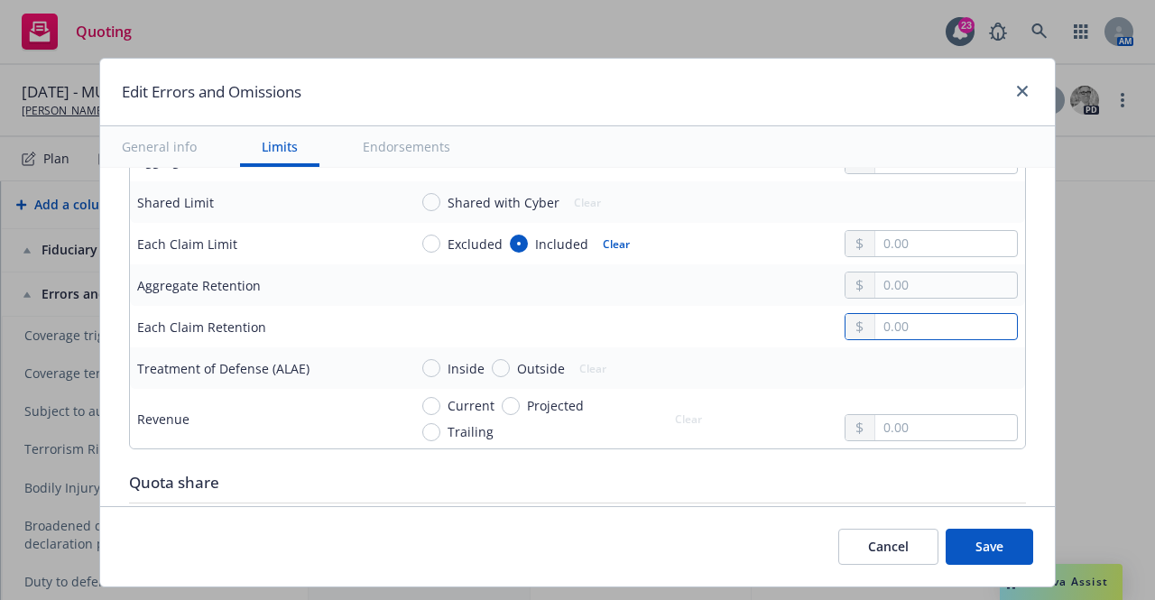
click at [875, 322] on input "text" at bounding box center [946, 326] width 142 height 25
type input "250,000.00"
click at [754, 309] on td "250,000.00" at bounding box center [713, 327] width 624 height 42
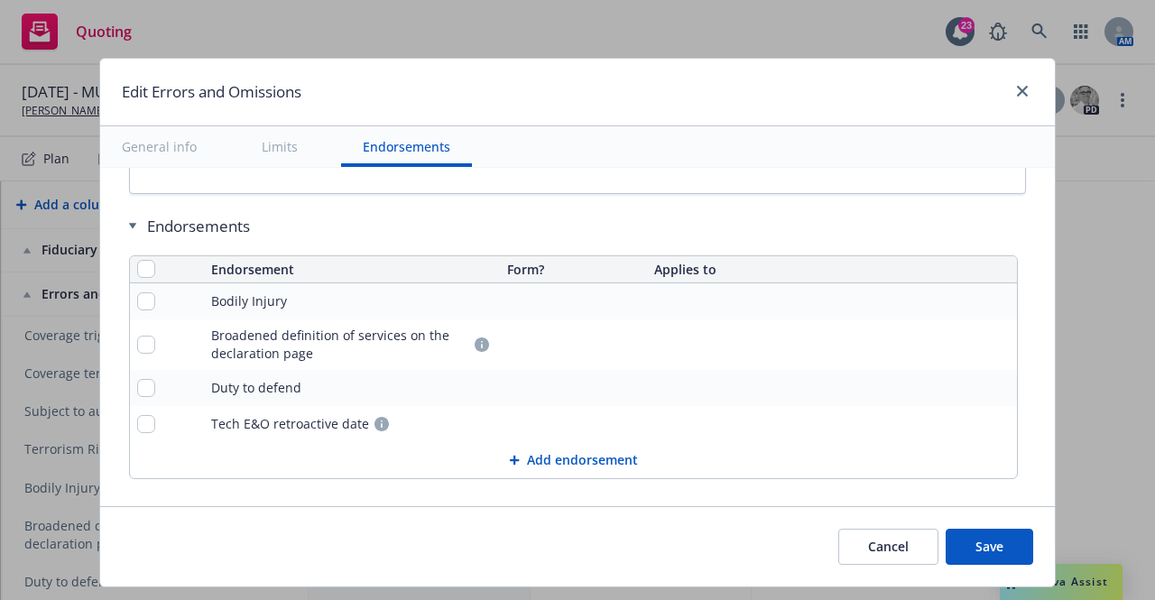
scroll to position [1419, 0]
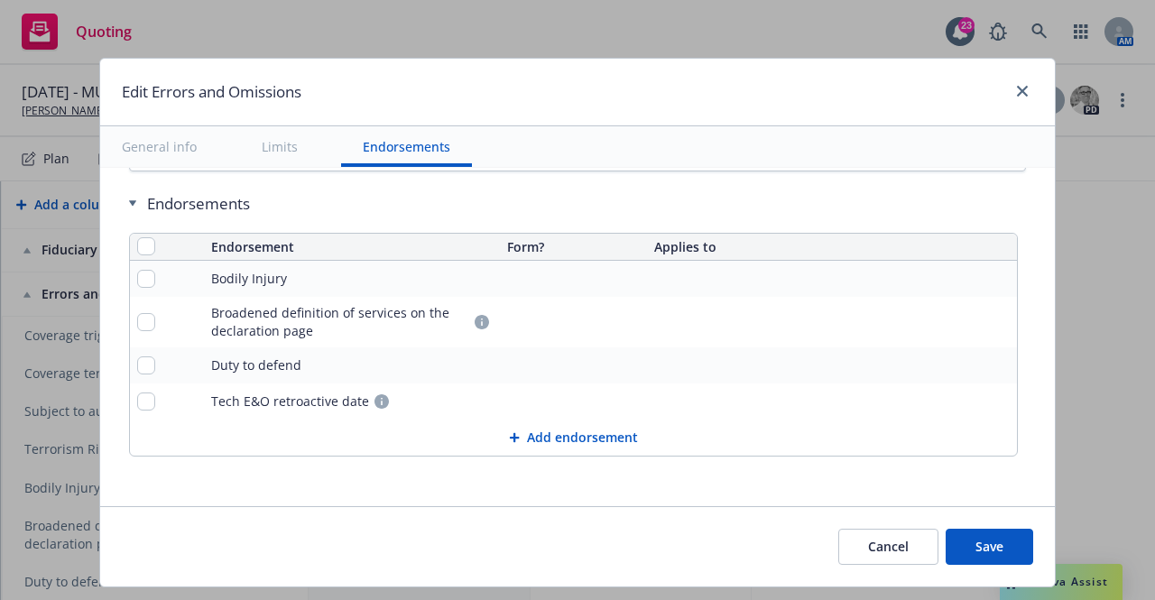
click at [984, 550] on button "Save" at bounding box center [989, 547] width 88 height 36
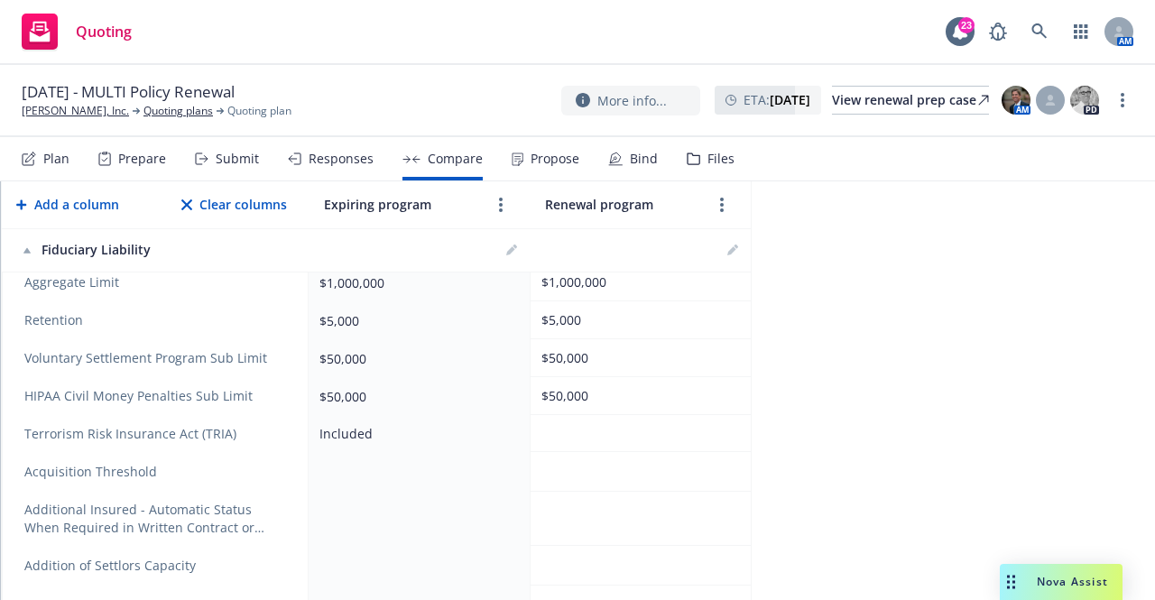
scroll to position [0, 0]
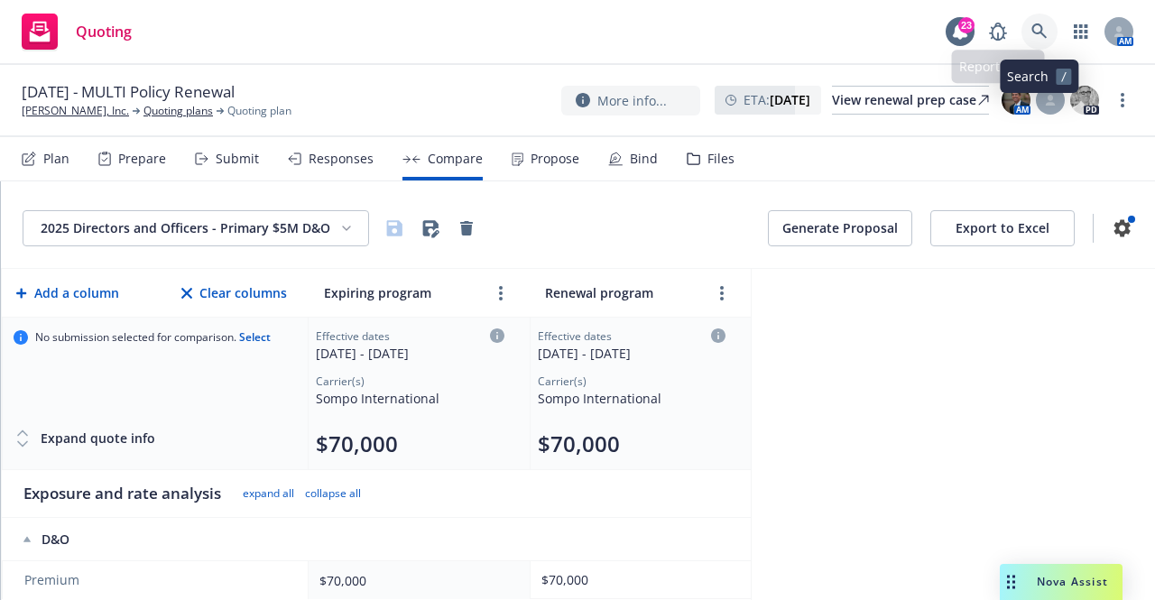
click at [1041, 29] on icon at bounding box center [1038, 30] width 15 height 15
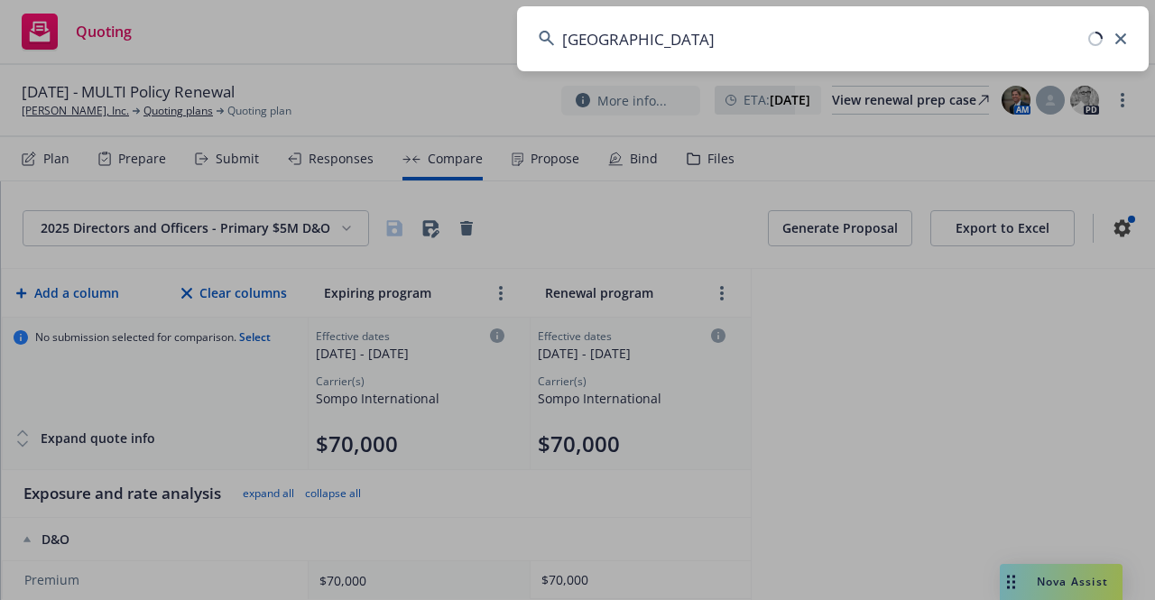
type input "little river inn"
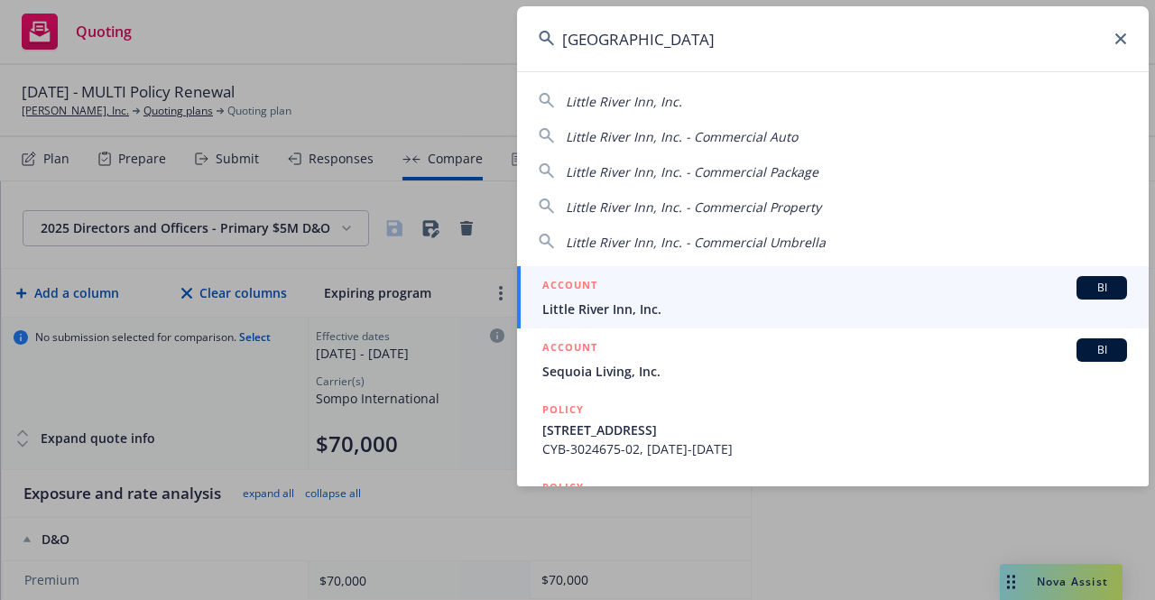
click at [728, 295] on div "ACCOUNT BI" at bounding box center [834, 287] width 585 height 23
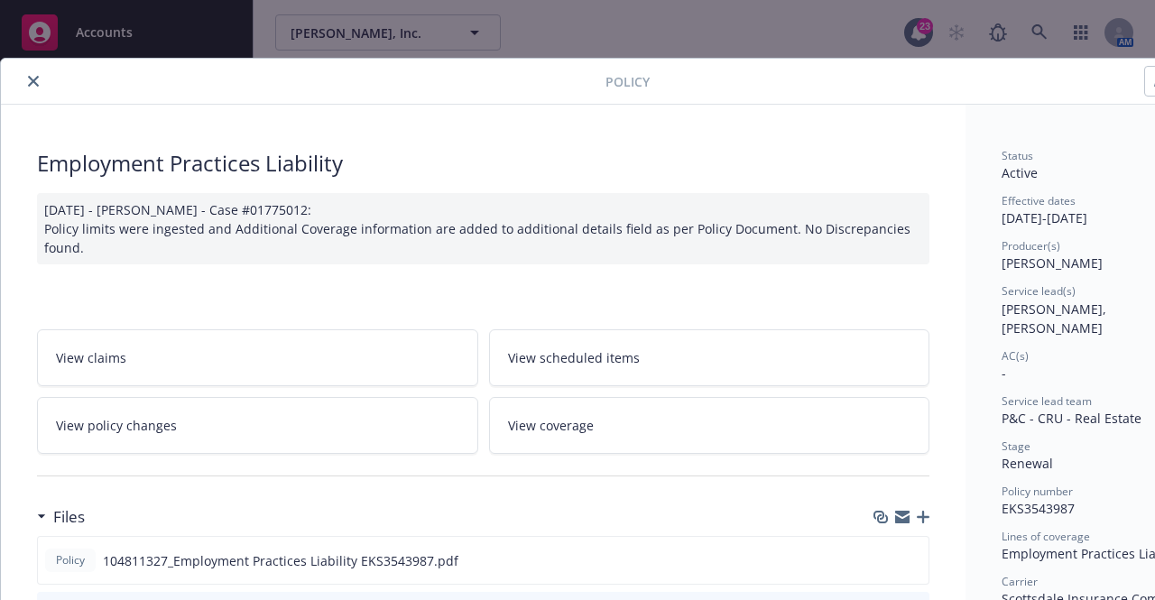
click at [441, 28] on div "Policy Employment Practices Liability 09/09/2025 - Srilakshmi Netela - Case #01…" at bounding box center [577, 300] width 1155 height 600
click at [684, 35] on div "Policy Employment Practices Liability 09/09/2025 - Srilakshmi Netela - Case #01…" at bounding box center [577, 300] width 1155 height 600
click at [31, 83] on icon "close" at bounding box center [33, 81] width 11 height 11
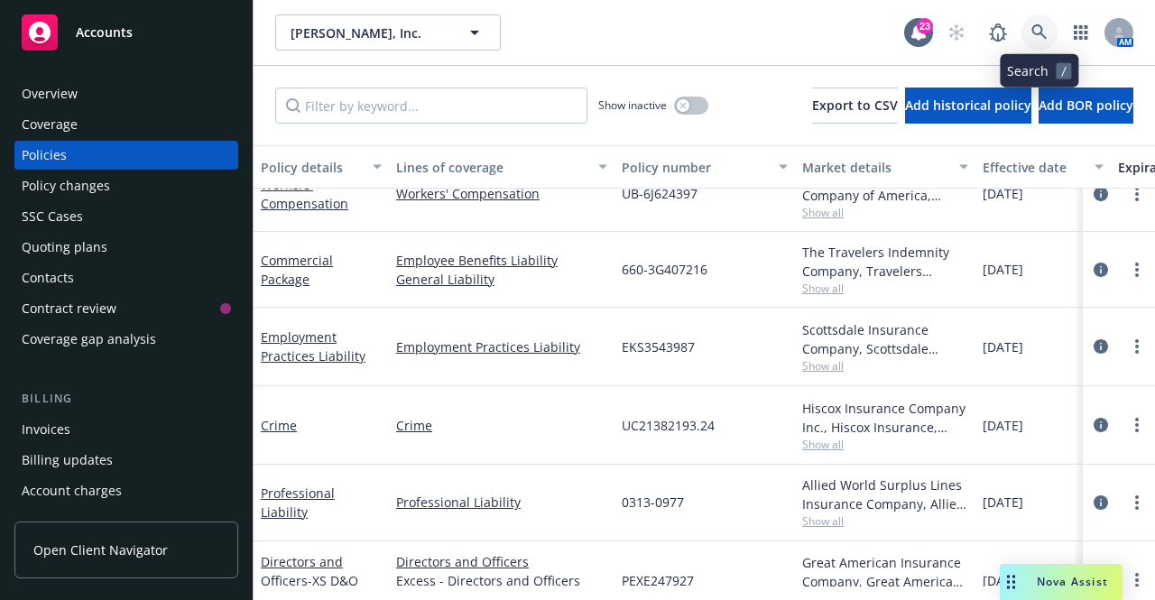
click at [1041, 31] on icon at bounding box center [1038, 31] width 15 height 15
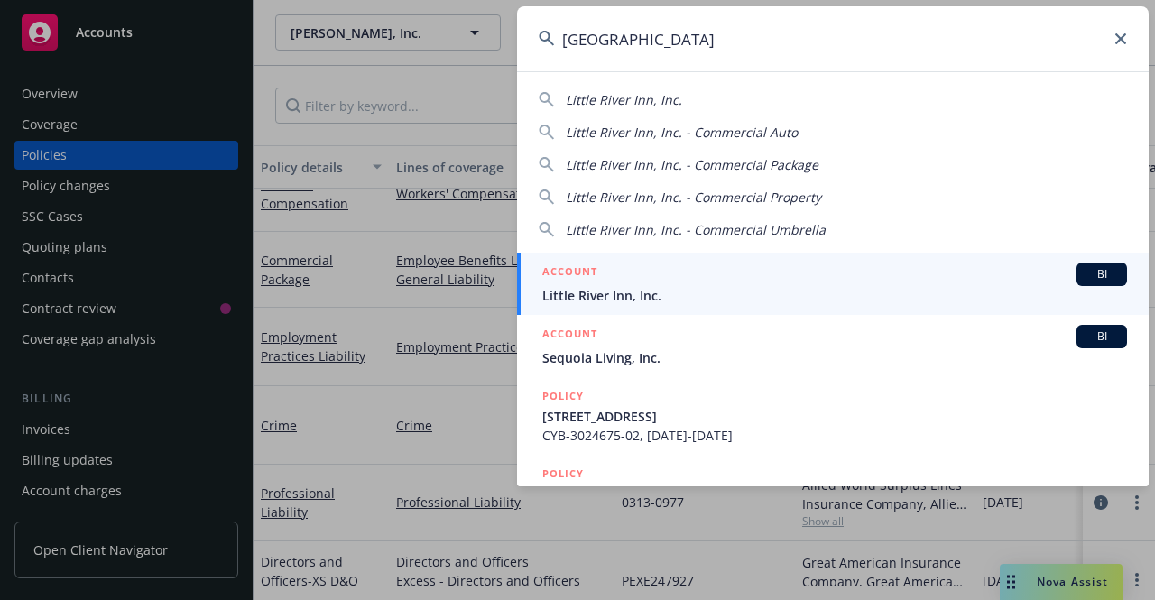
type input "little river inn"
click at [675, 284] on div "ACCOUNT BI" at bounding box center [834, 274] width 585 height 23
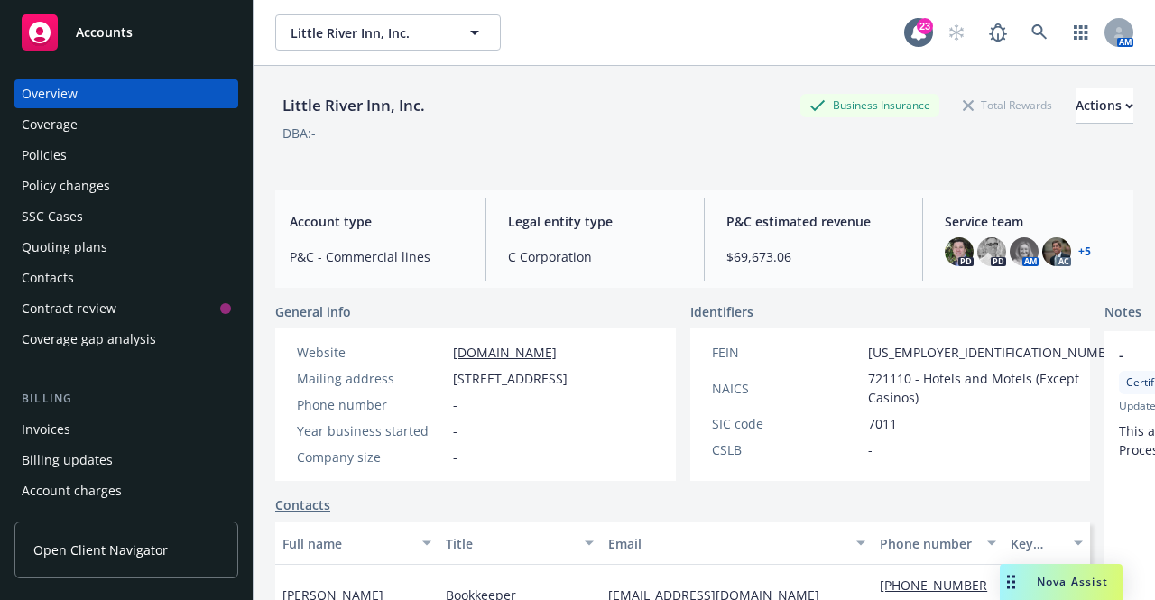
click at [95, 240] on div "Quoting plans" at bounding box center [65, 247] width 86 height 29
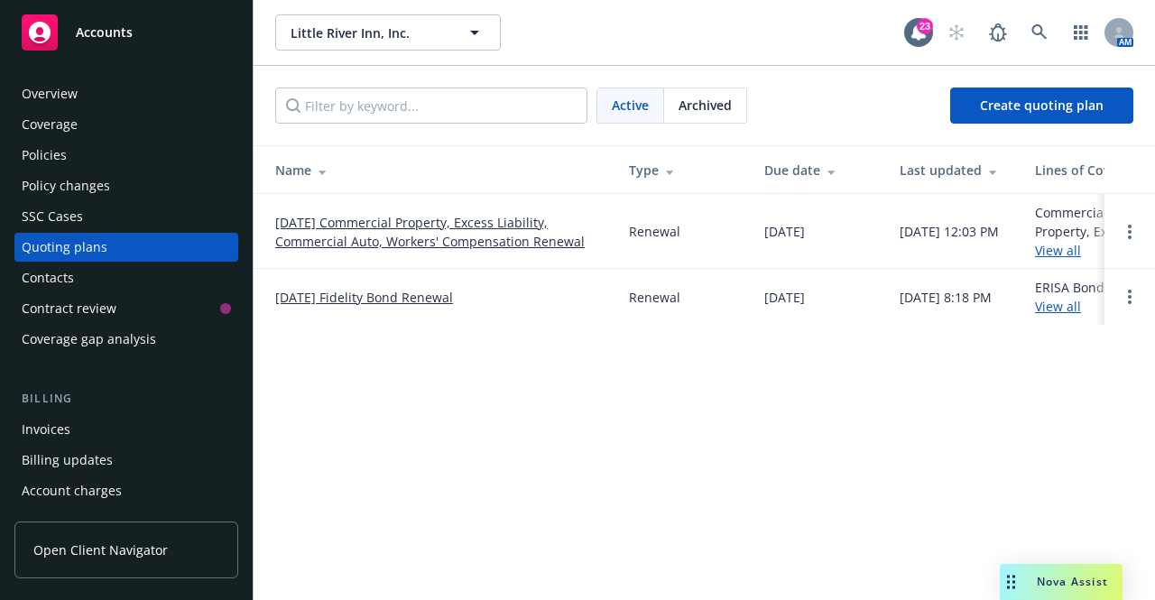
click at [413, 231] on link "[DATE] Commercial Property, Excess Liability, Commercial Auto, Workers' Compens…" at bounding box center [437, 232] width 325 height 38
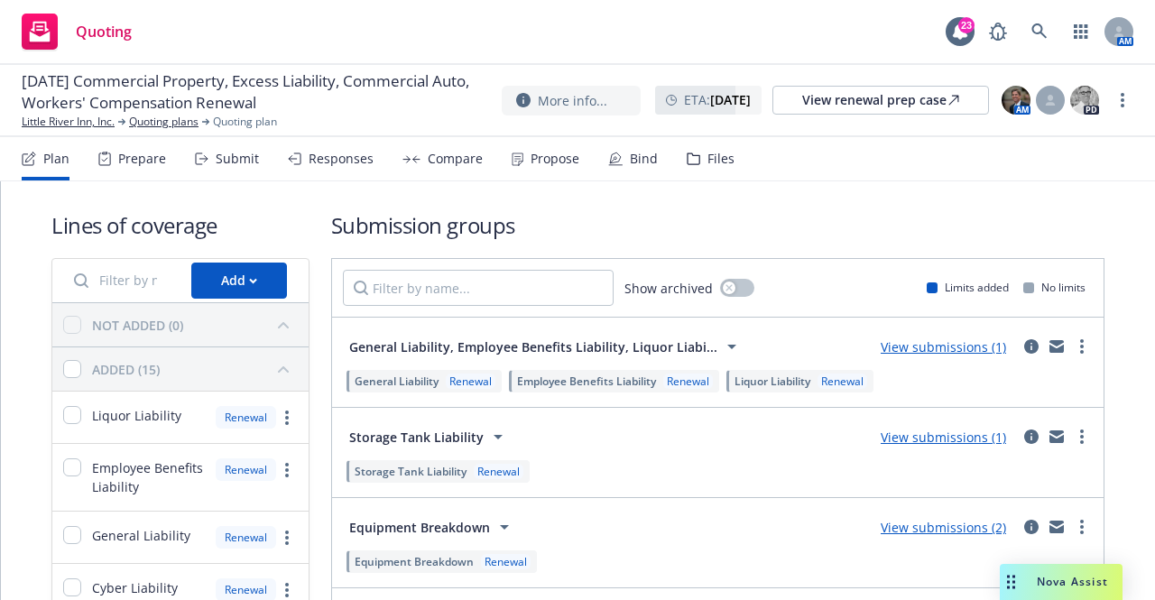
scroll to position [90, 0]
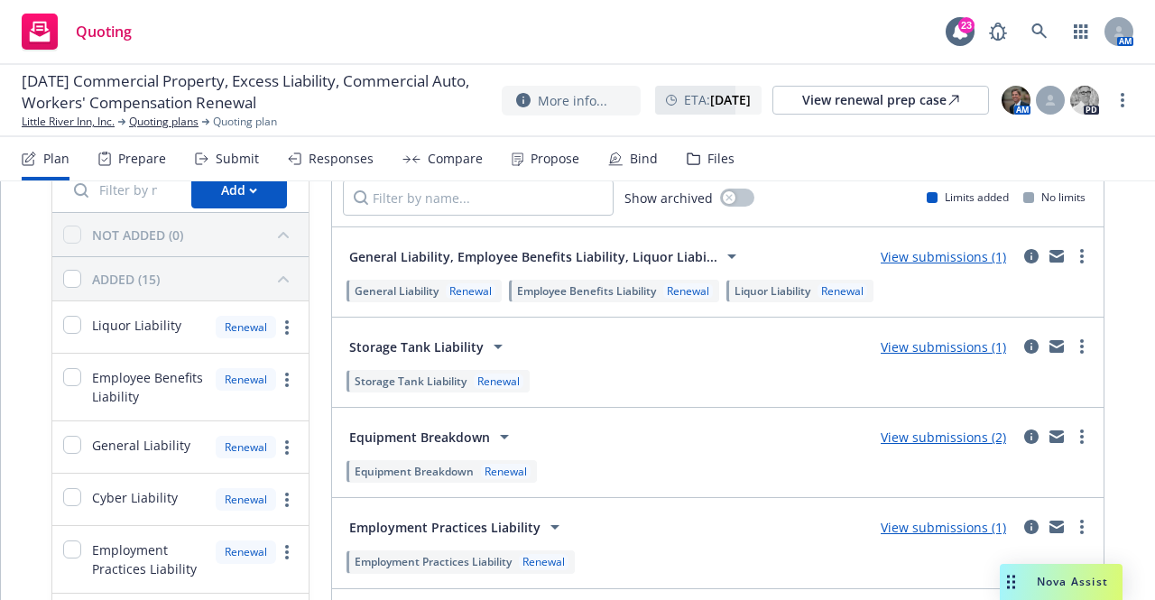
click at [903, 254] on link "View submissions (1)" at bounding box center [943, 256] width 125 height 17
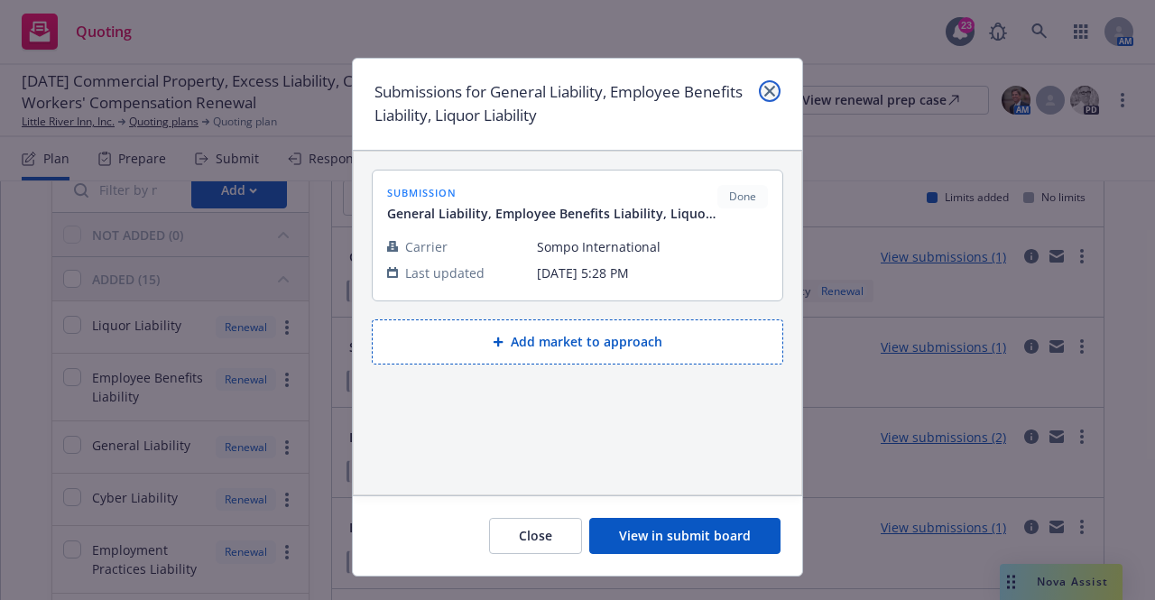
click at [764, 88] on icon "close" at bounding box center [769, 91] width 11 height 11
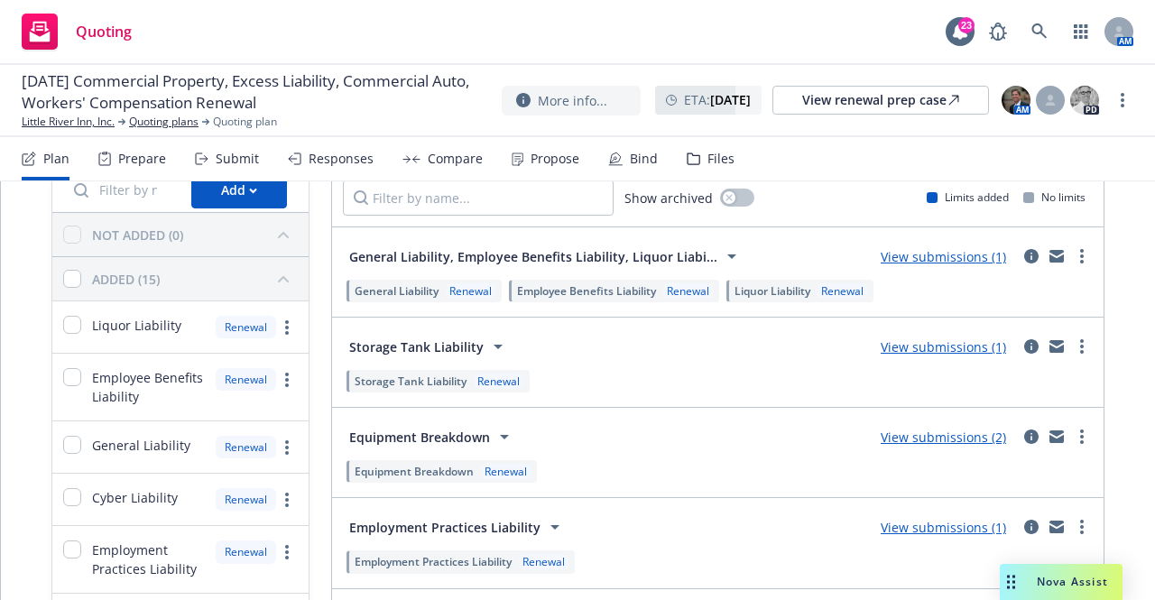
click at [345, 162] on div "Responses" at bounding box center [341, 159] width 65 height 14
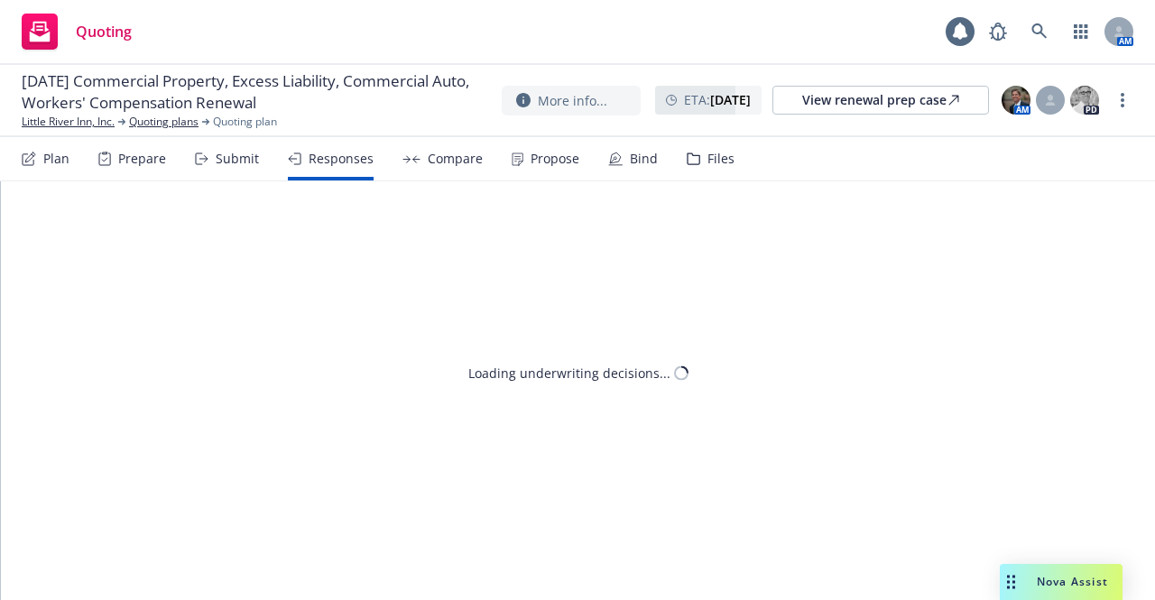
click at [445, 158] on div "Compare" at bounding box center [455, 159] width 55 height 14
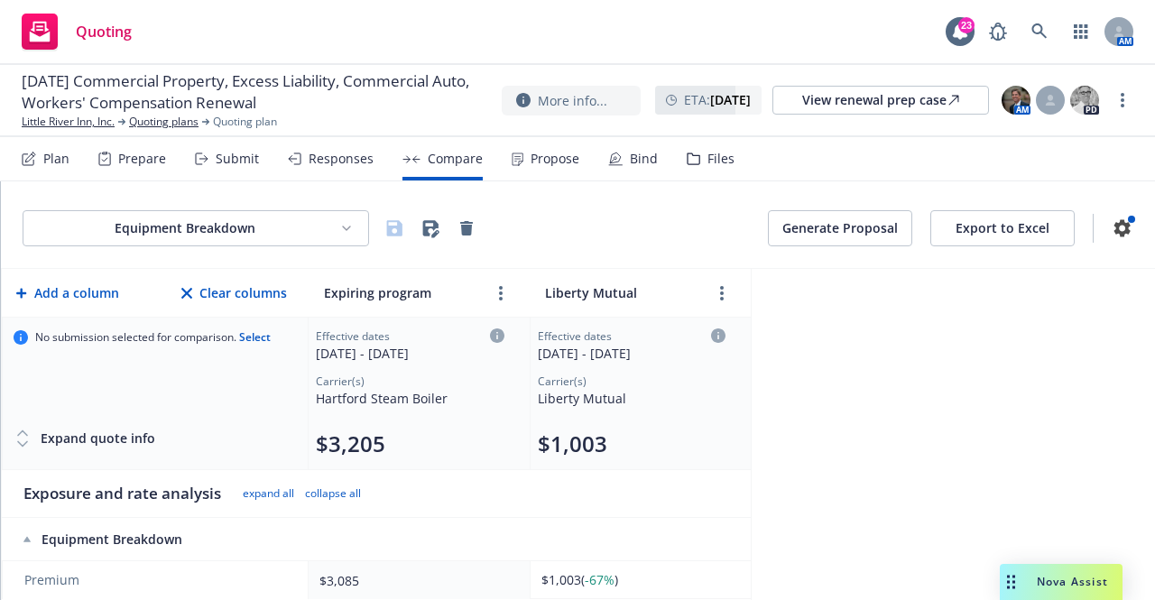
click at [207, 223] on html "Quoting 23 AM [DATE] Commercial Property, Excess Liability, Commercial Auto, Wo…" at bounding box center [577, 300] width 1155 height 600
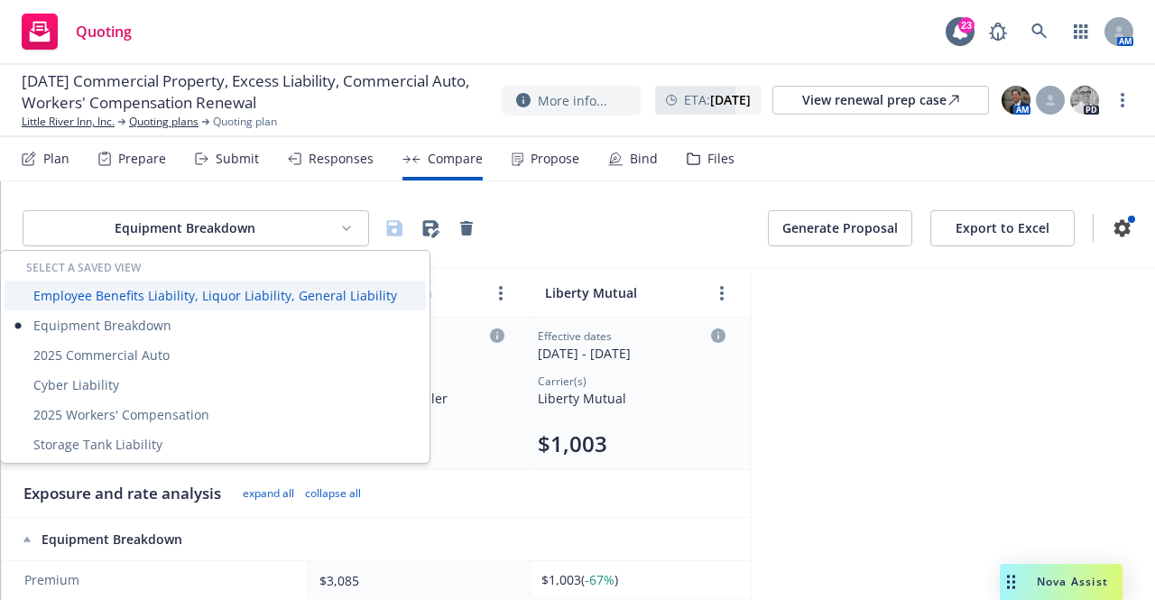
click at [171, 299] on div "Employee Benefits Liability, Liquor Liability, General Liability" at bounding box center [215, 296] width 421 height 30
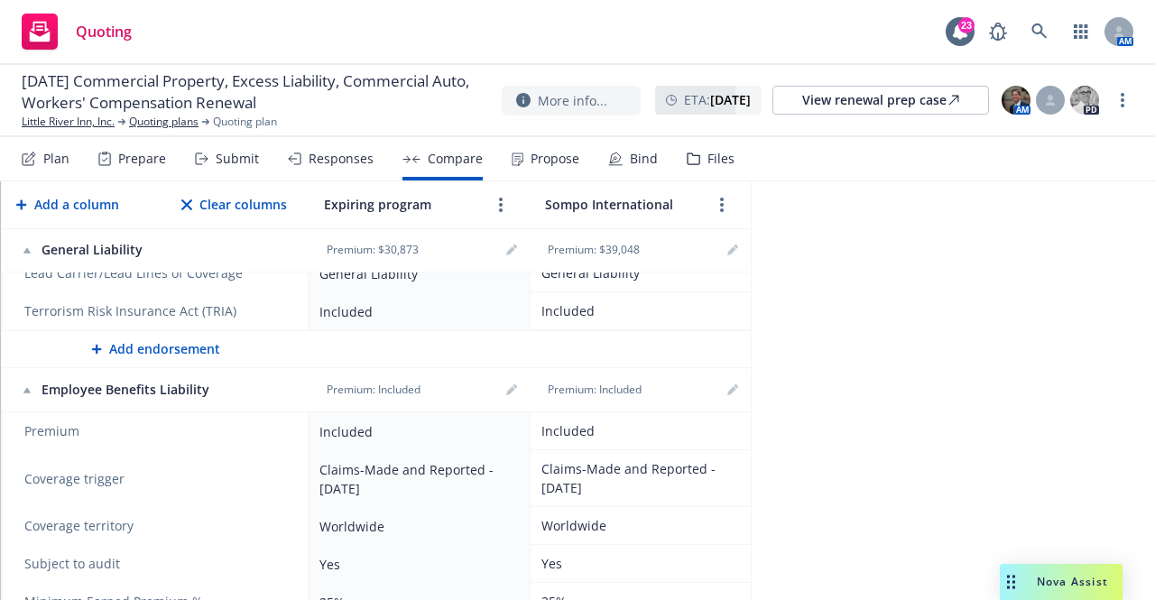
scroll to position [1516, 0]
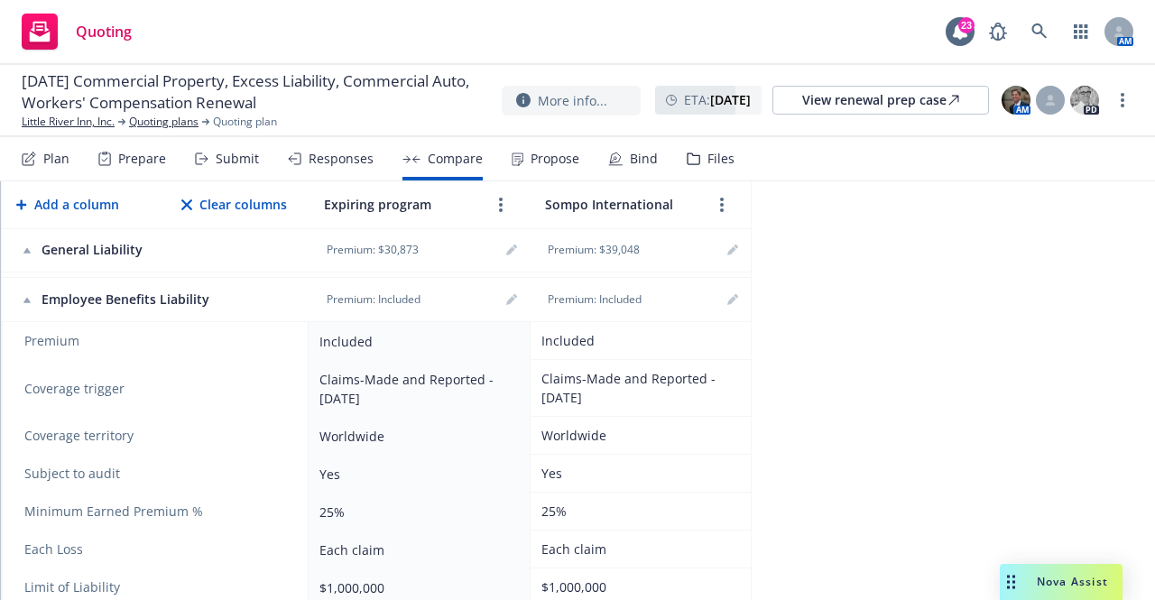
click at [1065, 580] on span "Nova Assist" at bounding box center [1072, 581] width 71 height 15
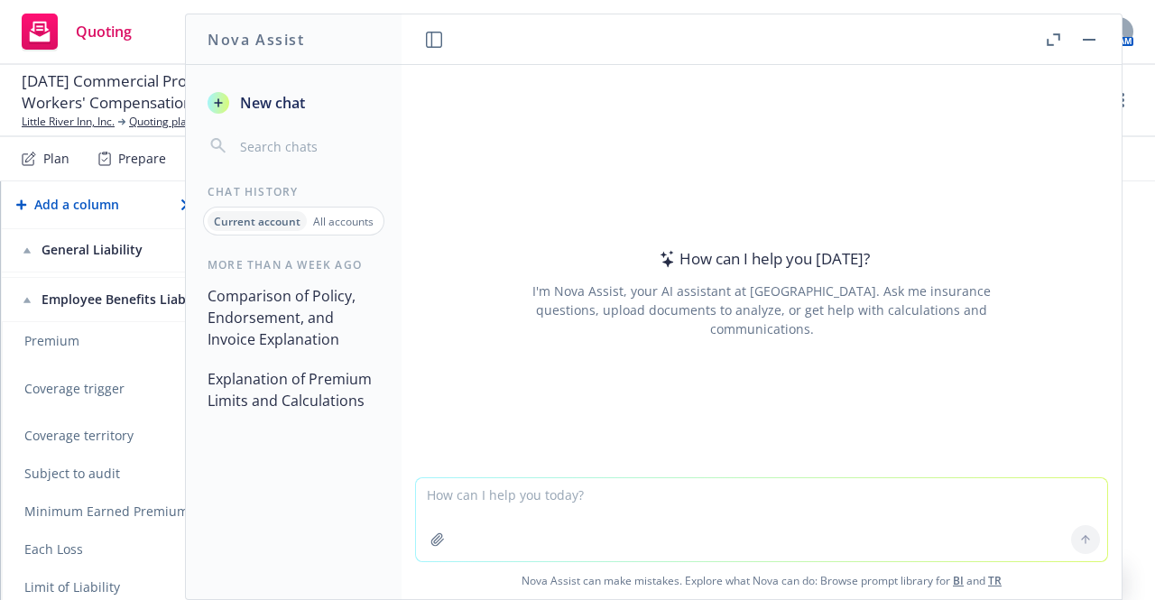
click at [423, 542] on button "button" at bounding box center [437, 539] width 29 height 29
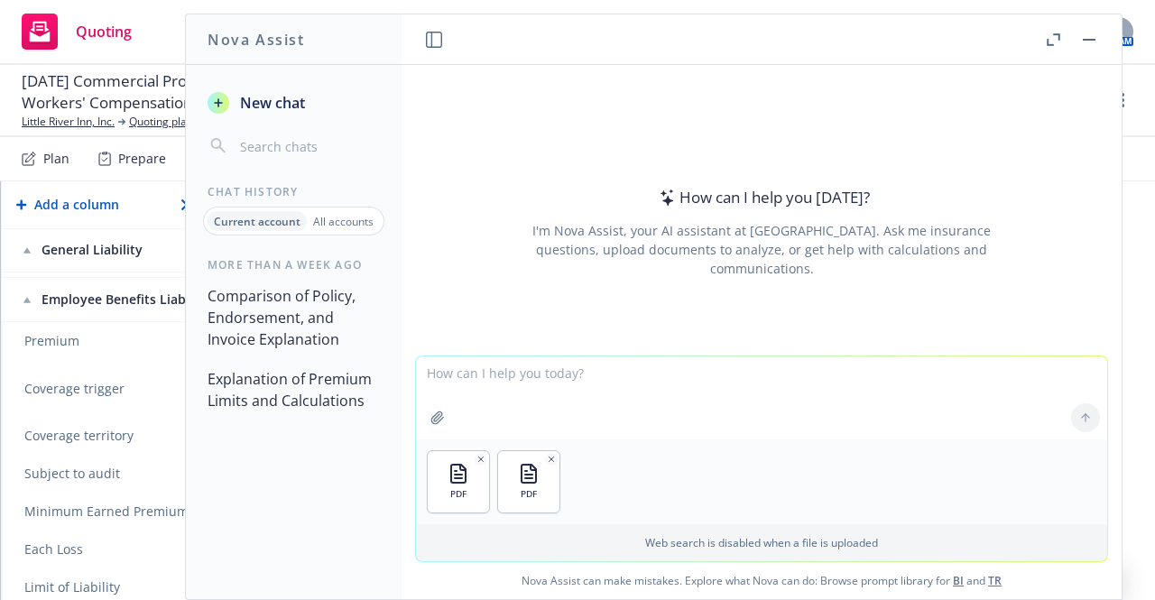
click at [564, 382] on textarea at bounding box center [761, 397] width 691 height 83
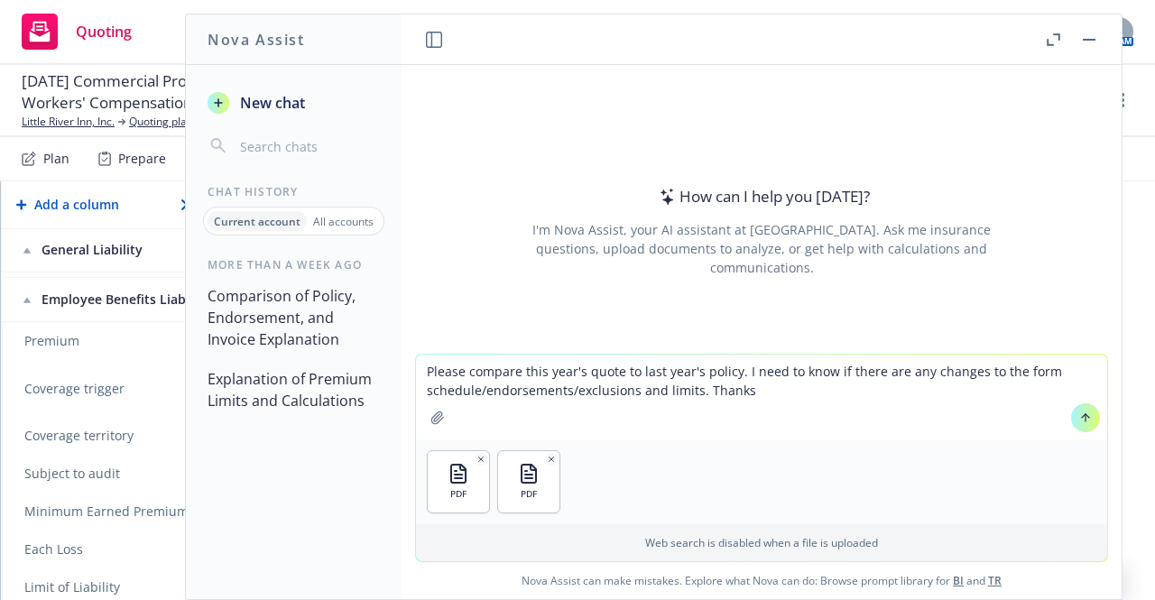
type textarea "Please compare this year's quote to last year's policy. I need to know if there…"
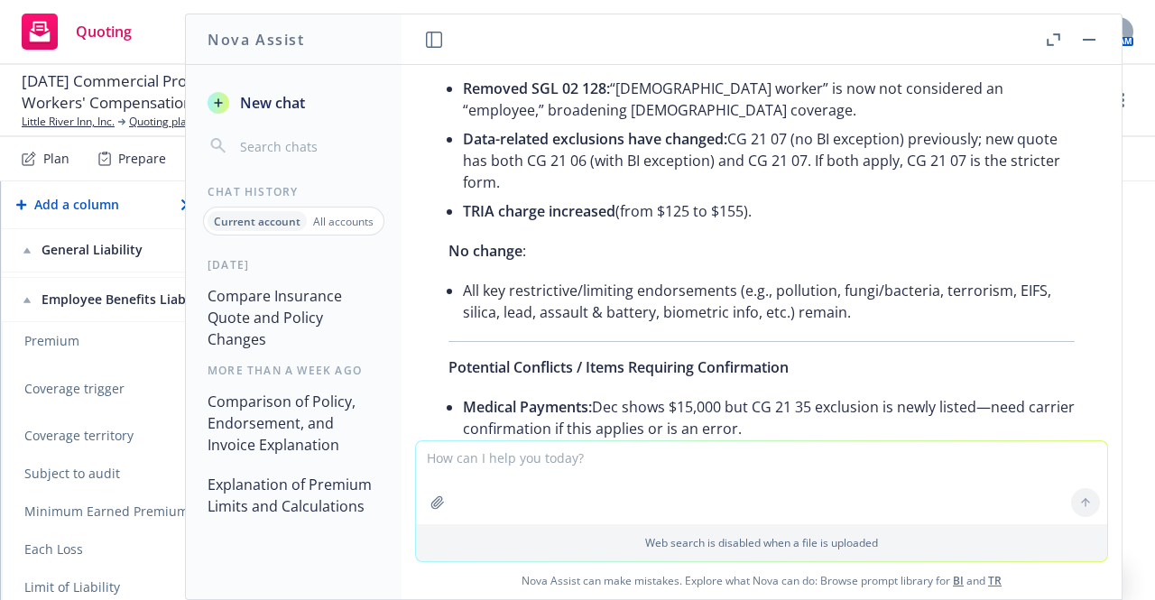
scroll to position [902, 0]
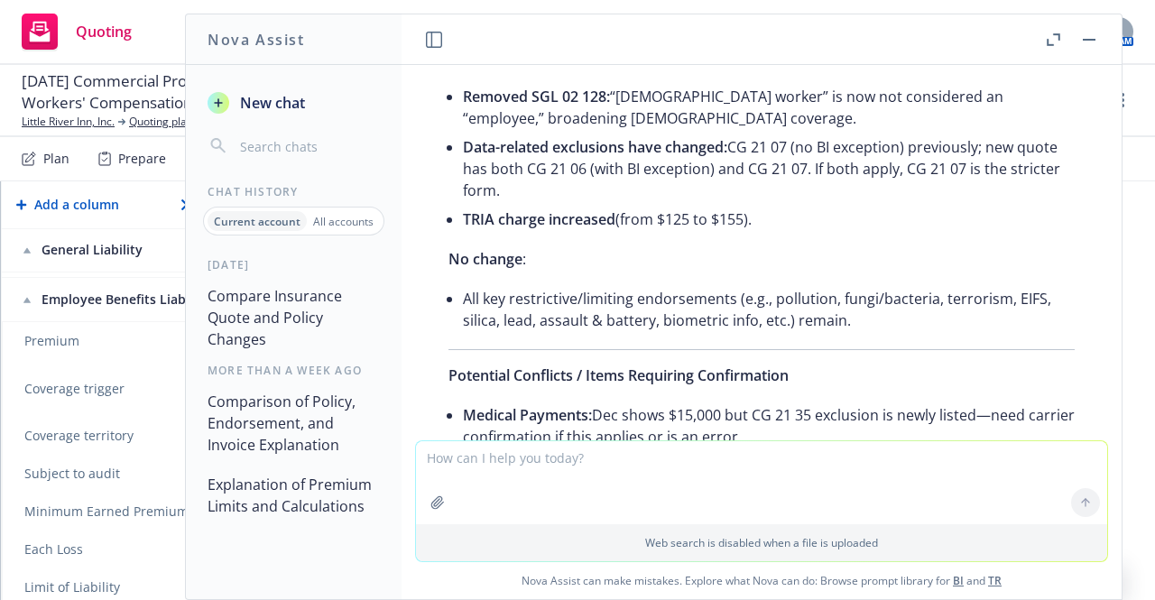
click at [1004, 338] on div "Here’s a summary and side-by-side comparison of this year's quote versus last y…" at bounding box center [761, 94] width 662 height 1570
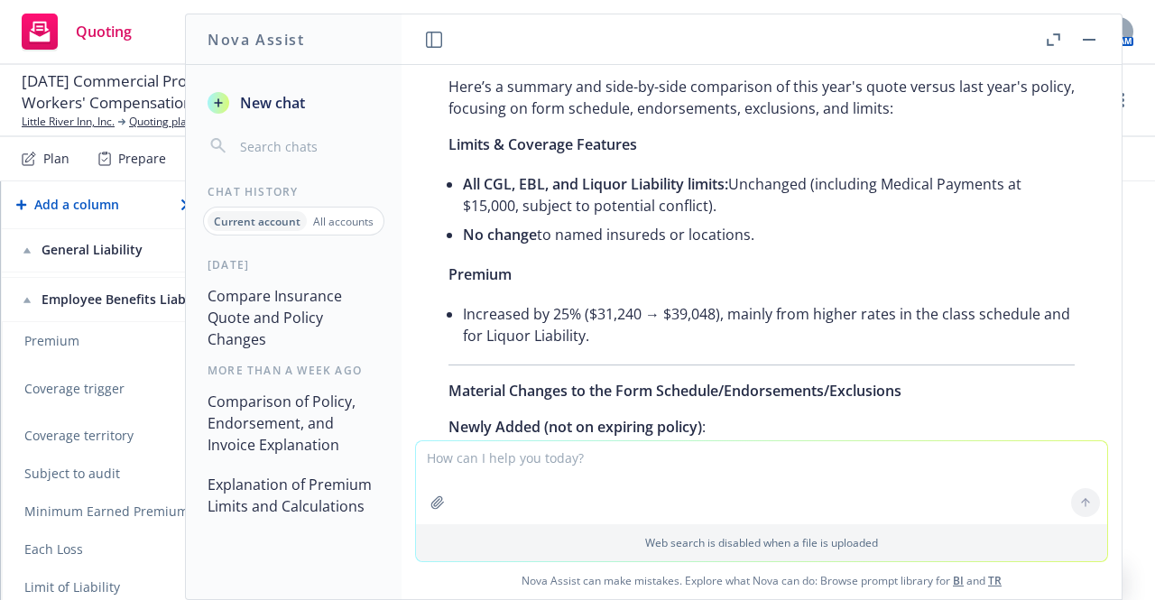
scroll to position [90, 0]
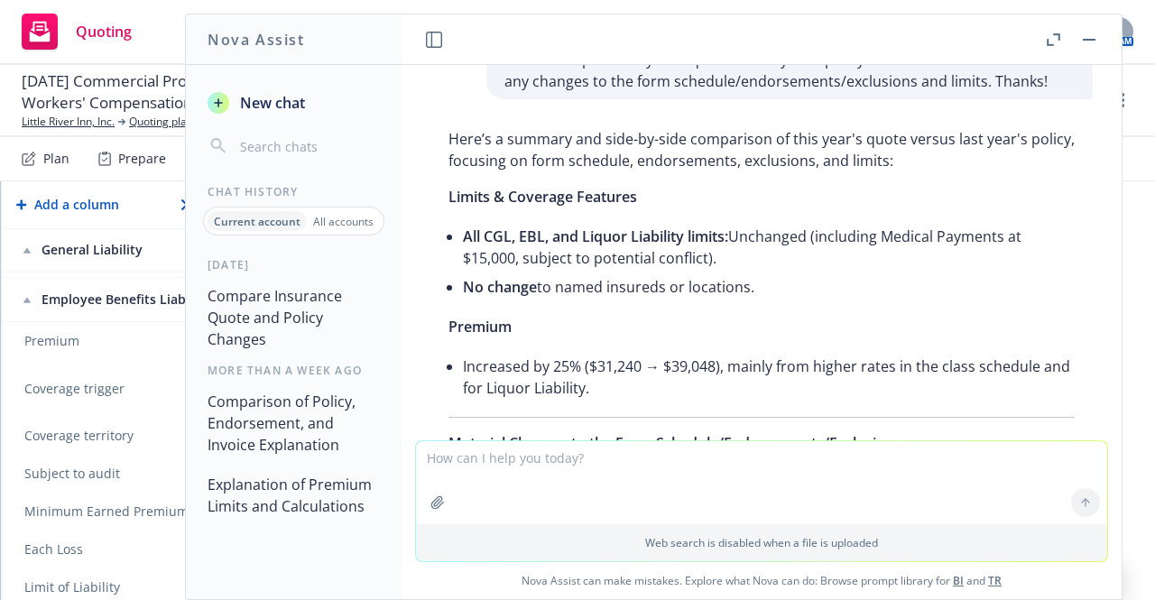
click at [1090, 41] on button "button" at bounding box center [1089, 40] width 22 height 22
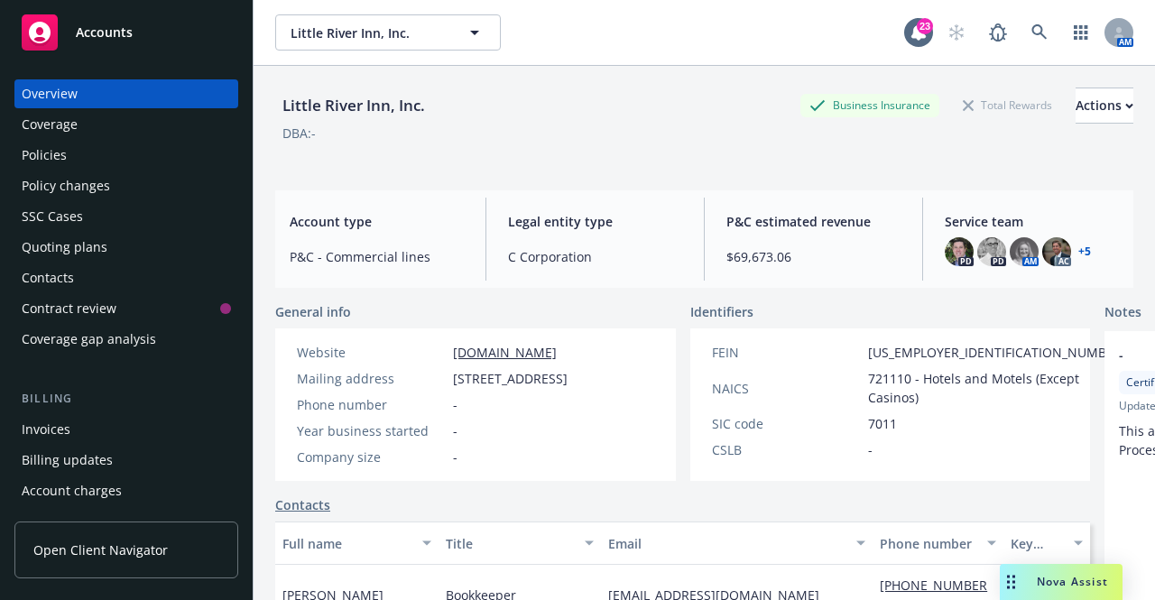
click at [121, 161] on div "Policies" at bounding box center [126, 155] width 209 height 29
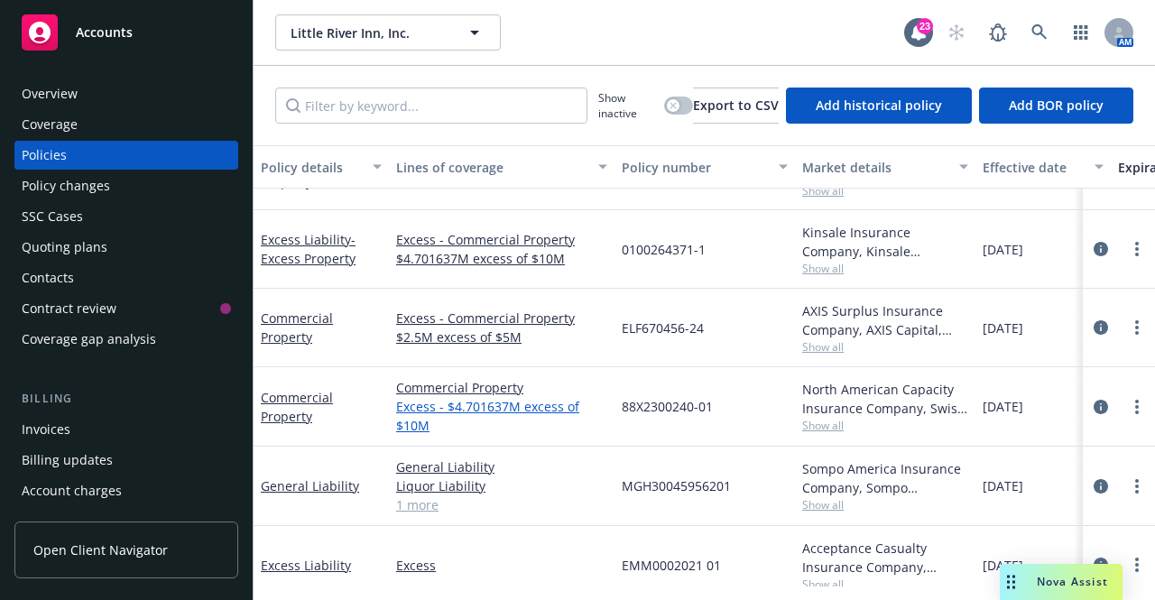
scroll to position [361, 0]
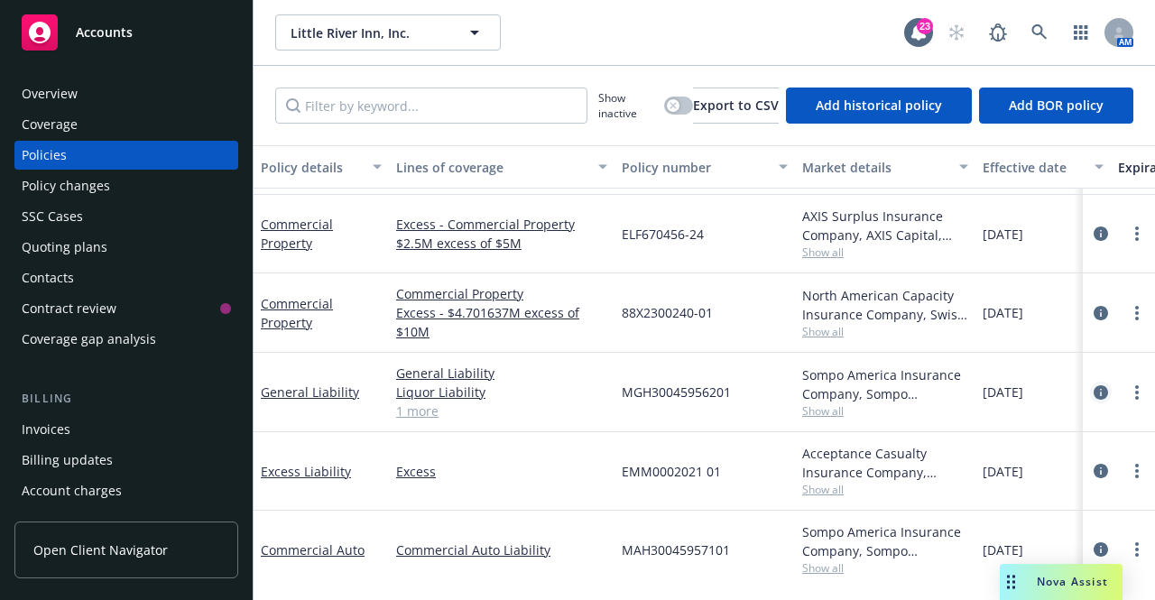
click at [1093, 398] on icon "circleInformation" at bounding box center [1100, 392] width 14 height 14
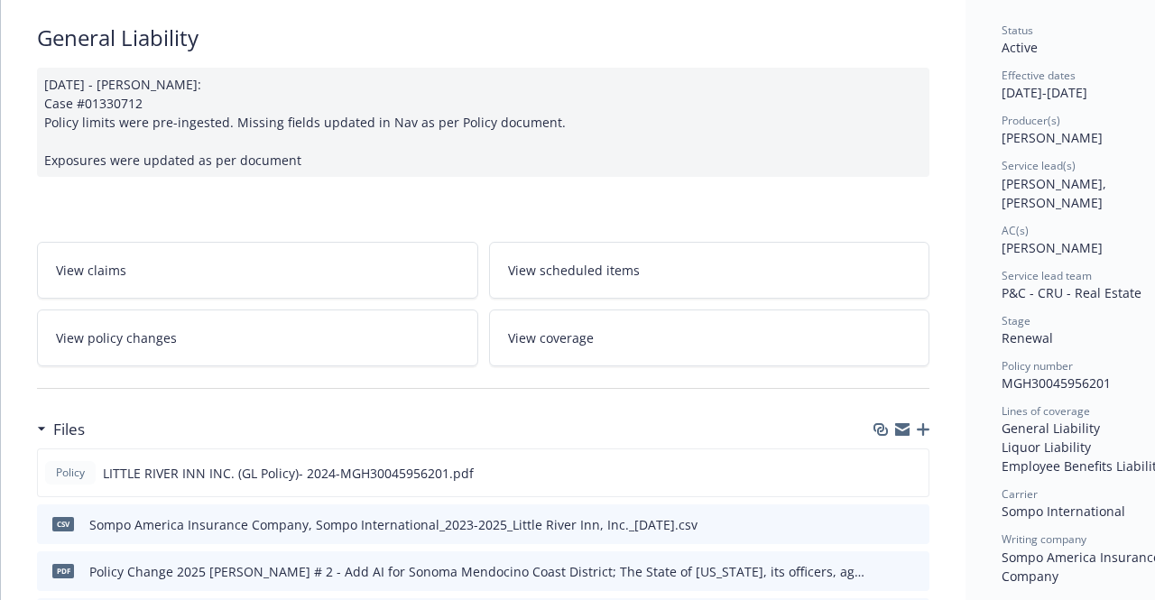
scroll to position [180, 0]
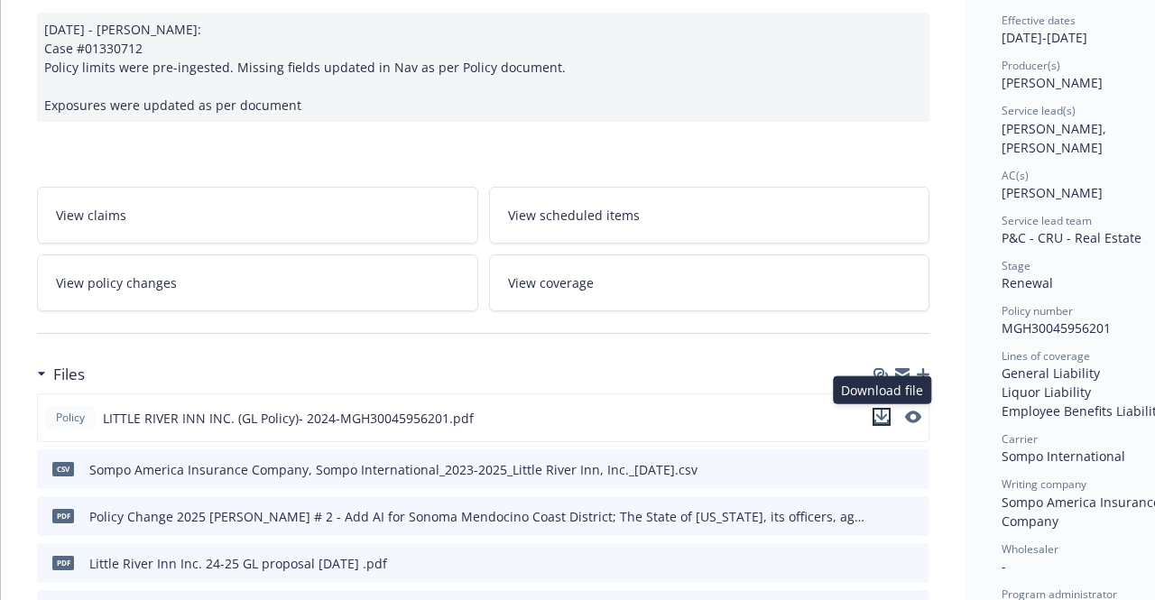
click at [884, 414] on icon "download file" at bounding box center [881, 417] width 14 height 14
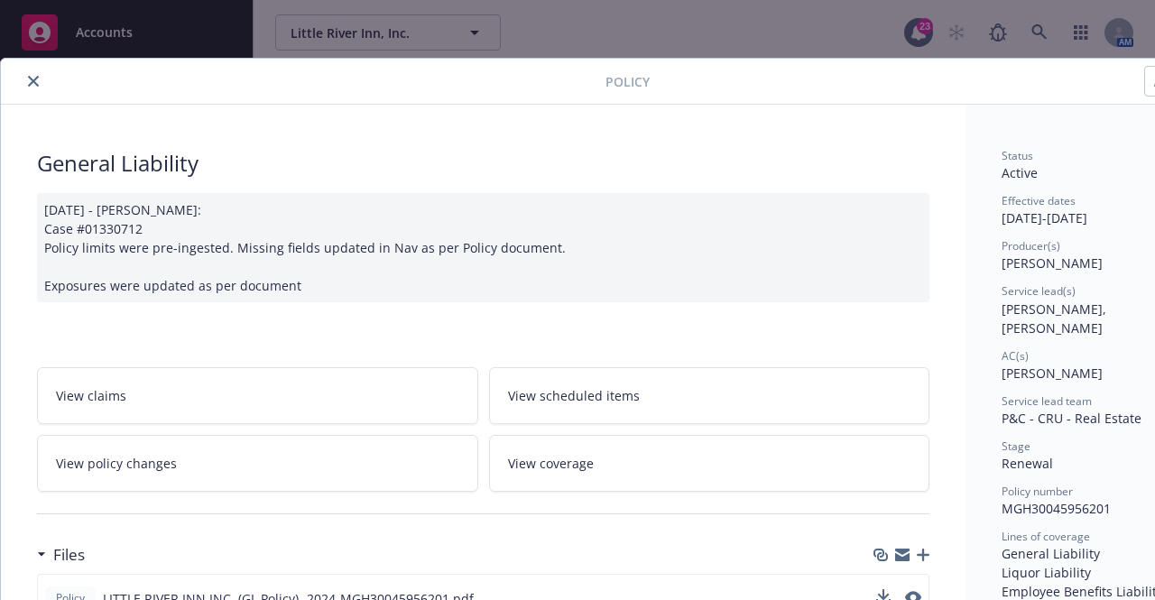
scroll to position [0, 0]
click at [33, 76] on icon "close" at bounding box center [33, 81] width 11 height 11
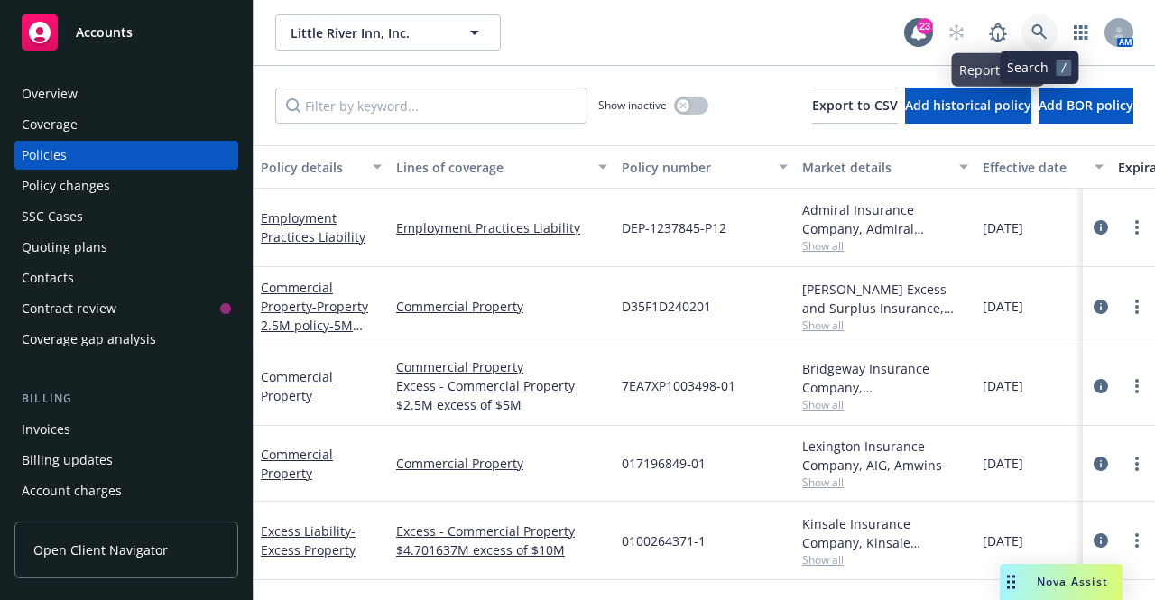
click at [1033, 32] on icon at bounding box center [1038, 31] width 15 height 15
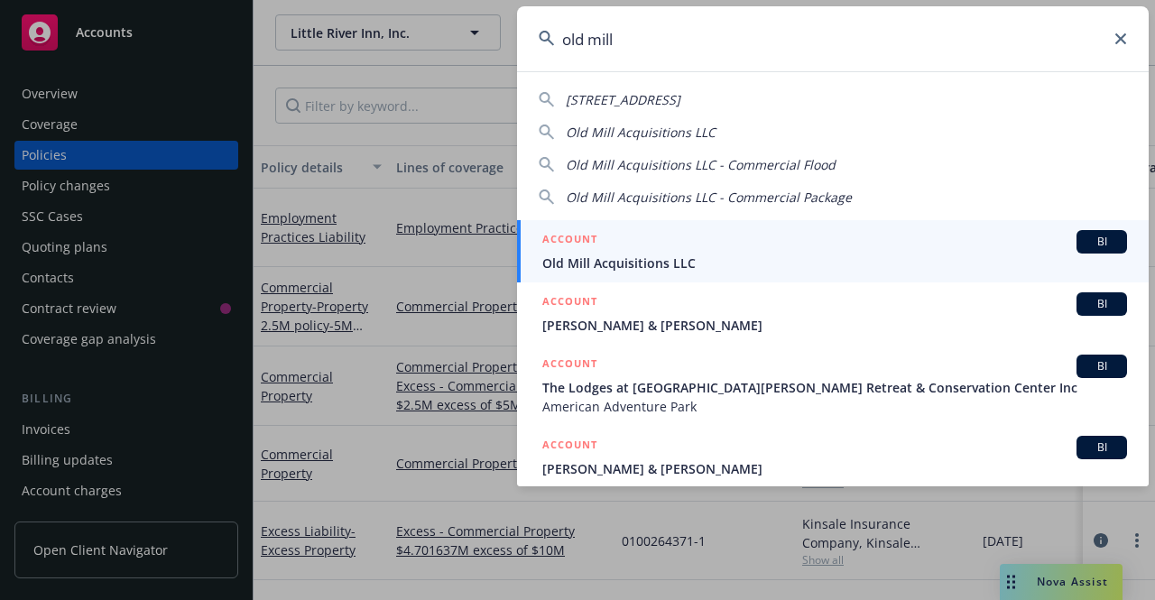
type input "old mill"
click at [638, 265] on span "Old Mill Acquisitions LLC" at bounding box center [834, 263] width 585 height 19
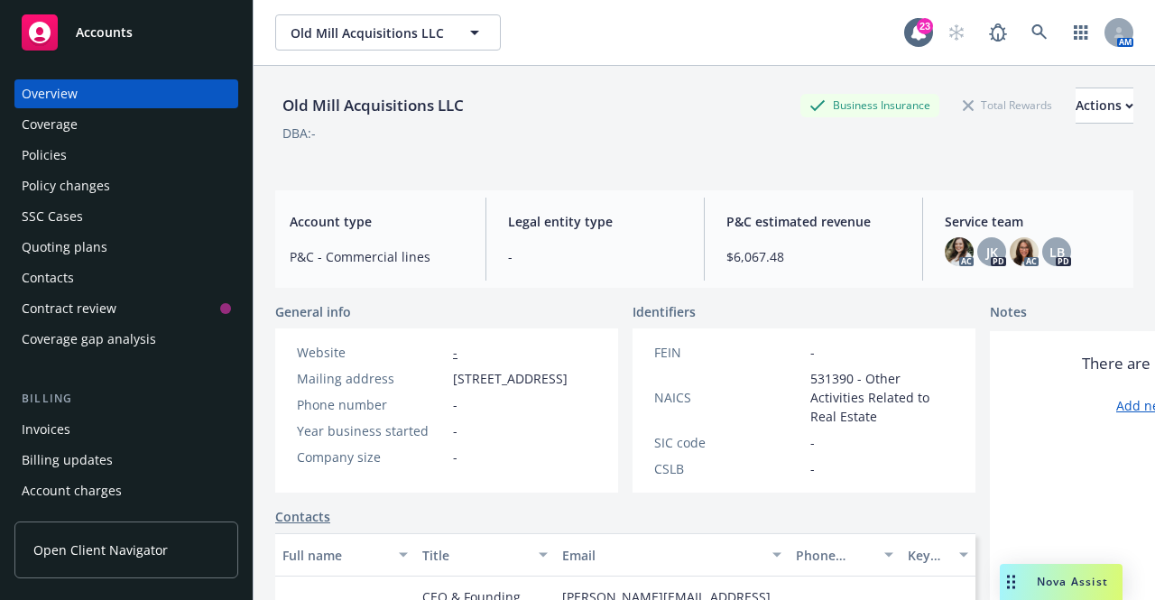
click at [134, 161] on div "Policies" at bounding box center [126, 155] width 209 height 29
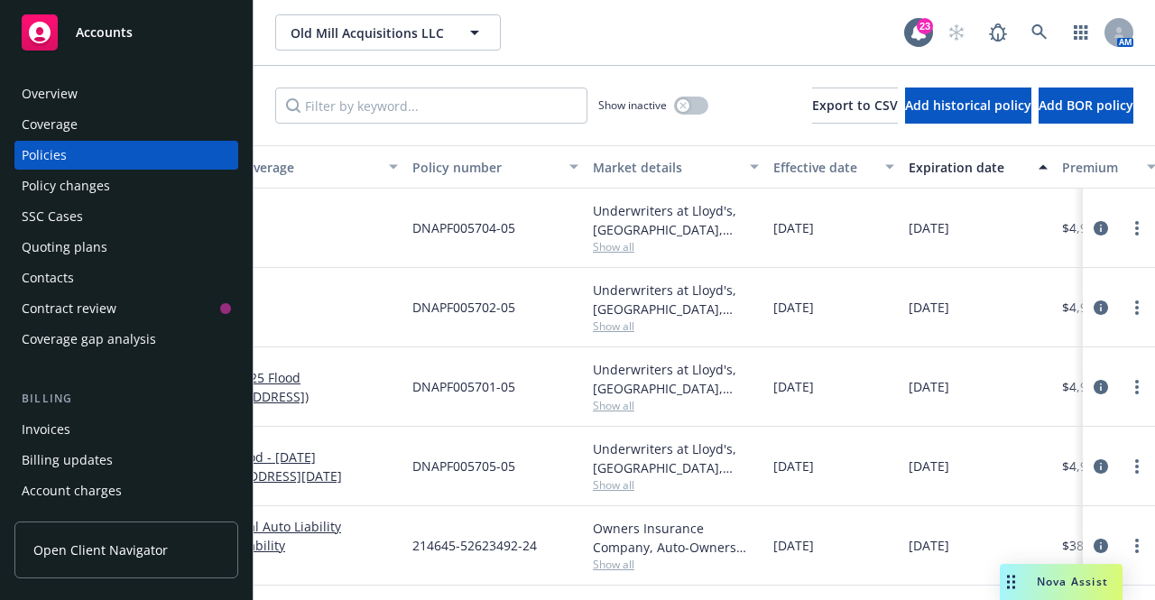
scroll to position [13, 208]
click at [1039, 25] on icon at bounding box center [1038, 31] width 15 height 15
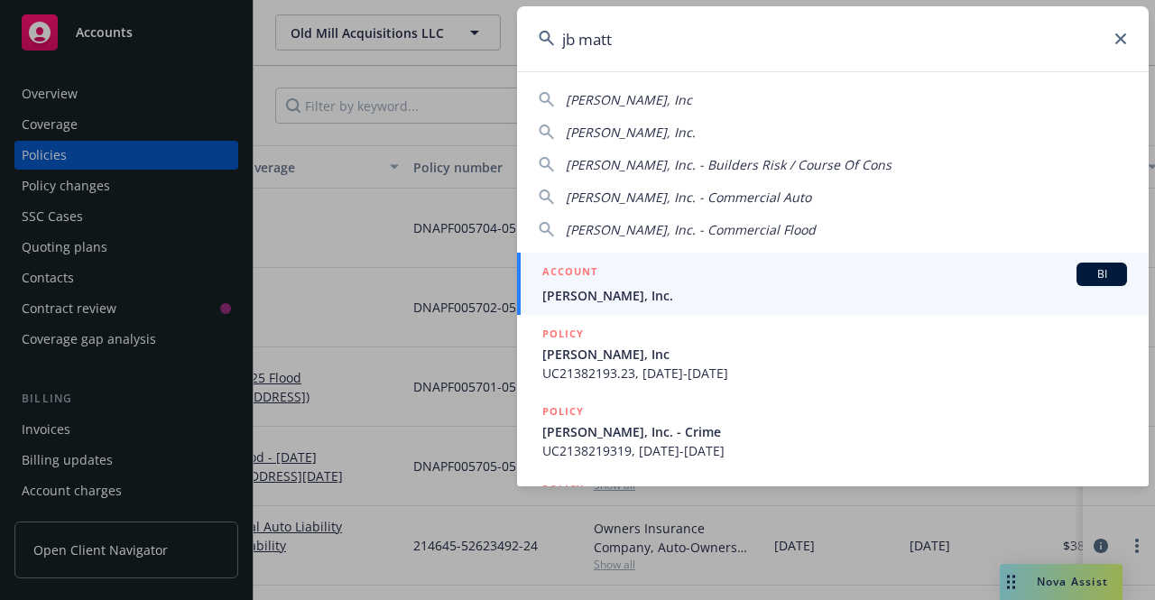
type input "jb matt"
click at [621, 303] on span "JB Matteson, Inc." at bounding box center [834, 295] width 585 height 19
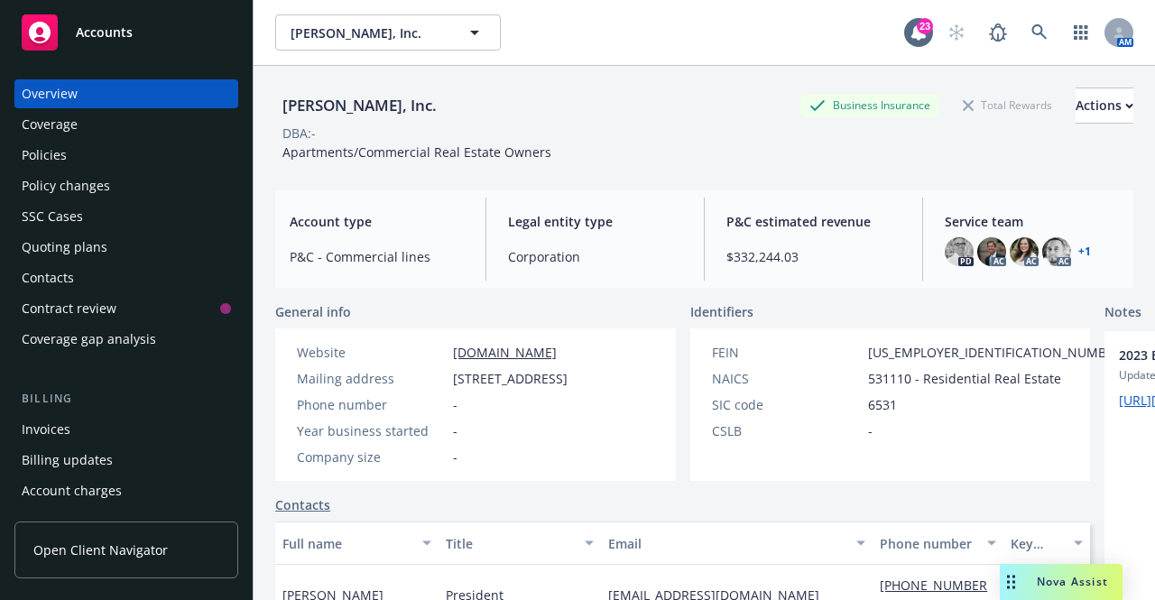
click at [105, 151] on div "Policies" at bounding box center [126, 155] width 209 height 29
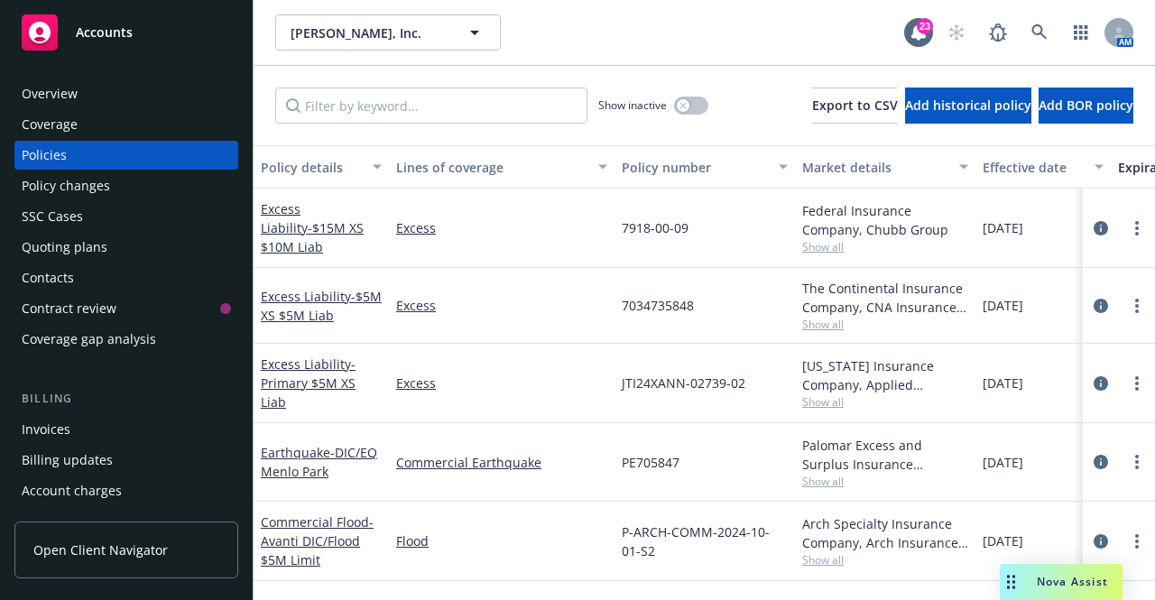
click at [43, 149] on div "Policies" at bounding box center [44, 155] width 45 height 29
drag, startPoint x: 561, startPoint y: 15, endPoint x: 532, endPoint y: 27, distance: 31.2
click at [558, 20] on div "JB Matteson, Inc. JB Matteson, Inc." at bounding box center [589, 32] width 629 height 36
